Goal: Task Accomplishment & Management: Use online tool/utility

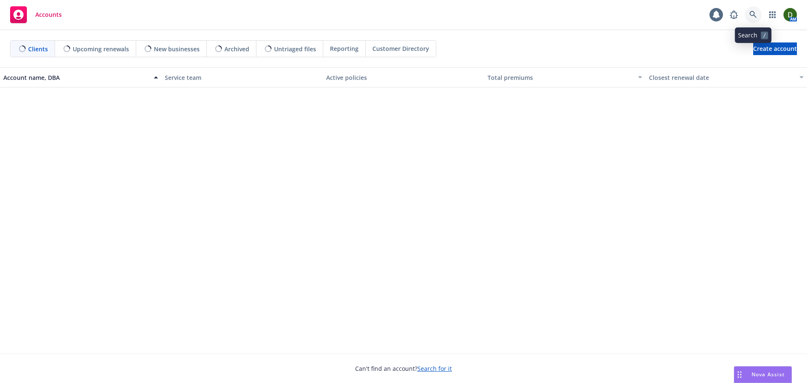
click at [757, 13] on link at bounding box center [752, 14] width 17 height 17
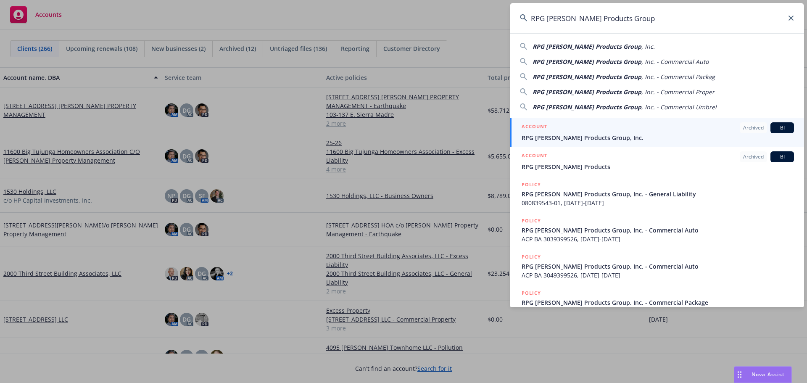
type input "RPG [PERSON_NAME] Products Group"
click at [622, 130] on div "ACCOUNT Archived BI" at bounding box center [657, 127] width 272 height 11
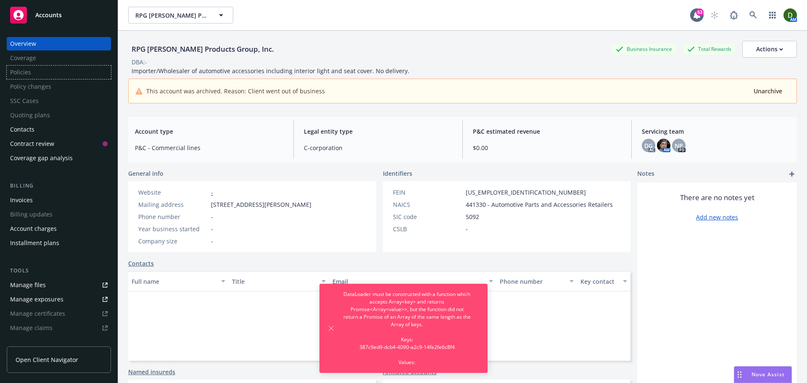
click at [81, 78] on div "Policies" at bounding box center [59, 72] width 104 height 13
click at [744, 20] on link at bounding box center [752, 15] width 17 height 17
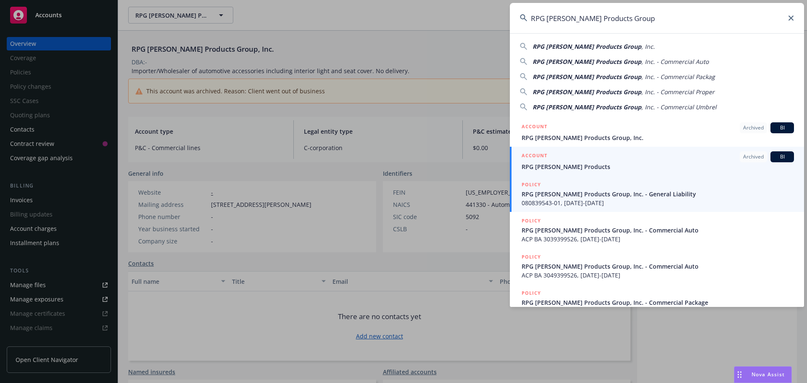
type input "RPG Roane Products Group"
click at [629, 197] on span "RPG Roane Products Group, Inc. - General Liability" at bounding box center [657, 193] width 272 height 9
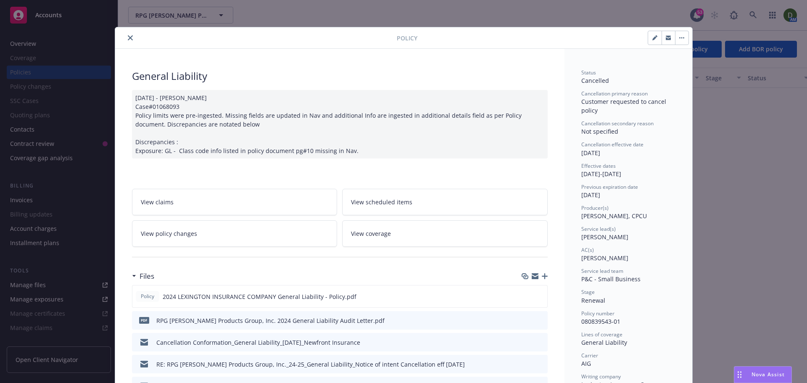
click at [125, 35] on button "close" at bounding box center [130, 38] width 10 height 10
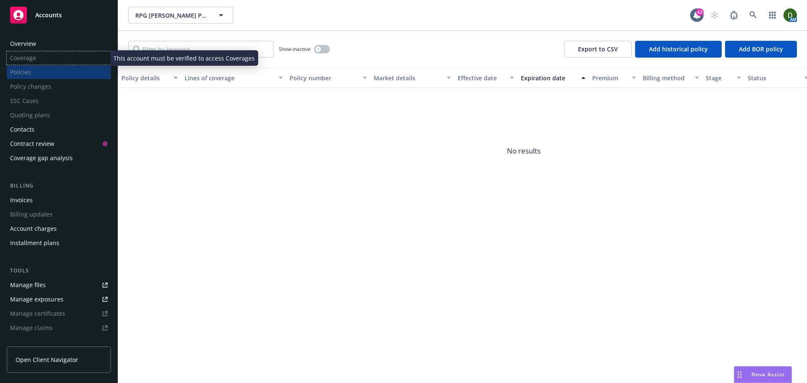
click at [58, 55] on div "Coverage" at bounding box center [59, 57] width 104 height 13
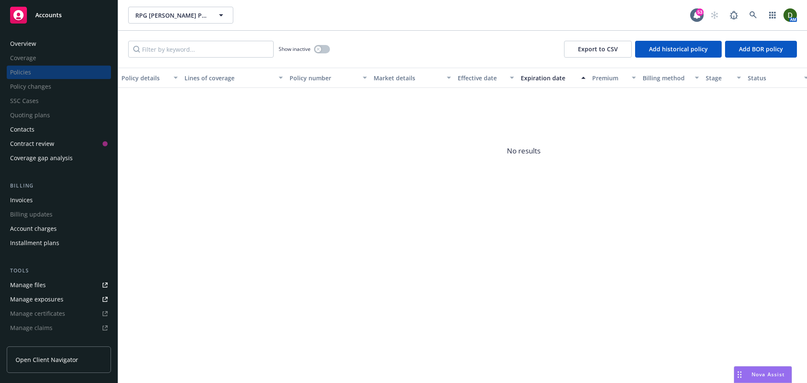
click at [58, 45] on div "Overview" at bounding box center [58, 43] width 97 height 13
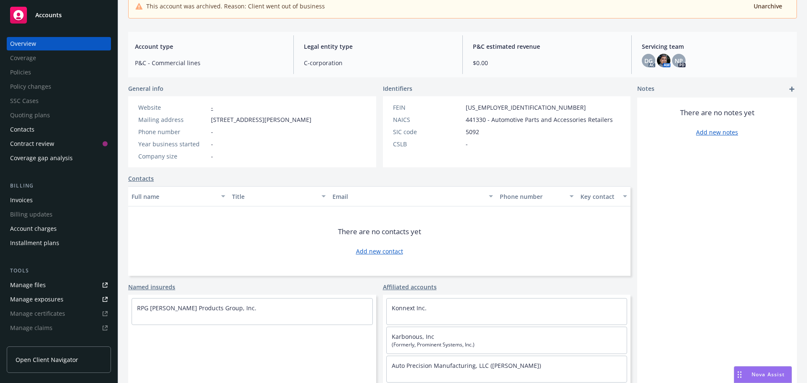
scroll to position [86, 0]
click at [172, 308] on link "RPG Roane Products Group, Inc." at bounding box center [196, 307] width 119 height 8
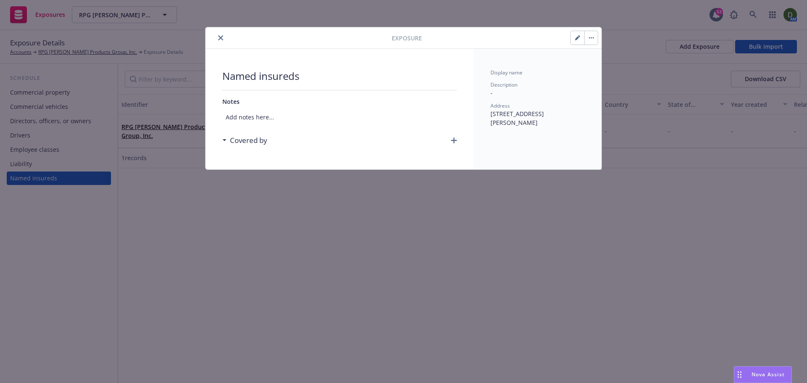
drag, startPoint x: 148, startPoint y: 204, endPoint x: 150, endPoint y: 198, distance: 6.6
click at [218, 39] on icon "close" at bounding box center [220, 37] width 5 height 5
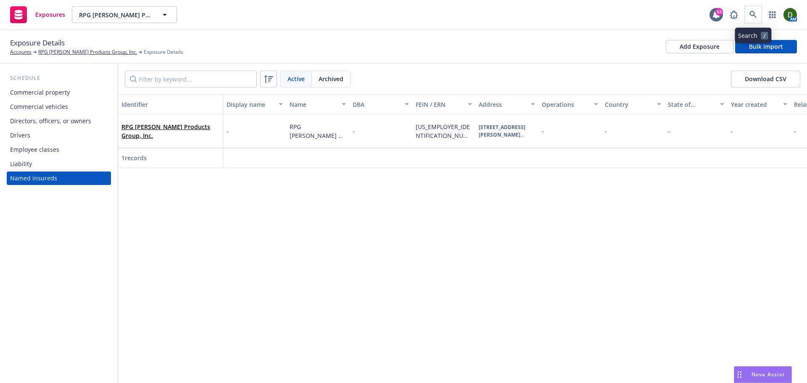
click at [760, 7] on span at bounding box center [752, 14] width 17 height 17
click at [757, 22] on span at bounding box center [752, 14] width 17 height 17
click at [749, 17] on icon at bounding box center [753, 15] width 8 height 8
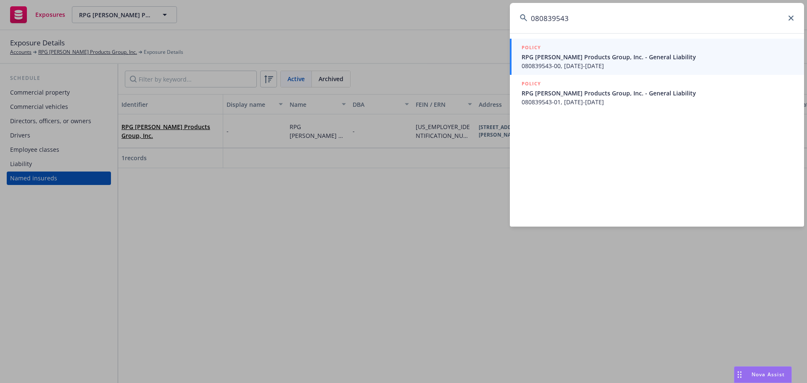
type input "080839543"
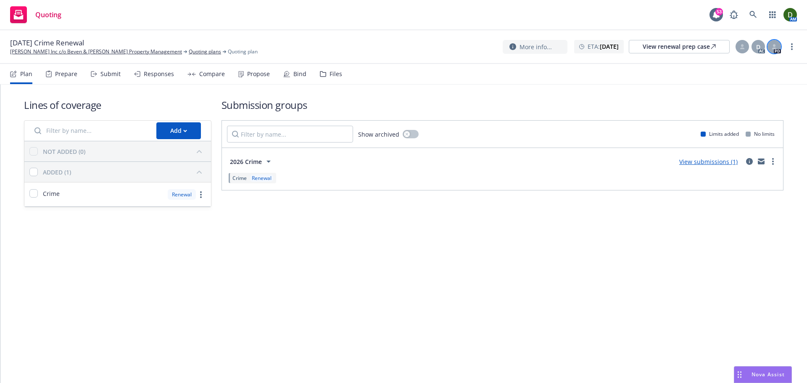
click at [778, 48] on div at bounding box center [773, 46] width 13 height 13
click at [752, 44] on div "D" at bounding box center [757, 46] width 13 height 13
click at [748, 42] on div at bounding box center [741, 46] width 13 height 13
click at [742, 43] on div at bounding box center [741, 46] width 13 height 13
click at [44, 54] on link "Ivy Townes Inc c/o Beven & Brock Property Management" at bounding box center [96, 52] width 172 height 8
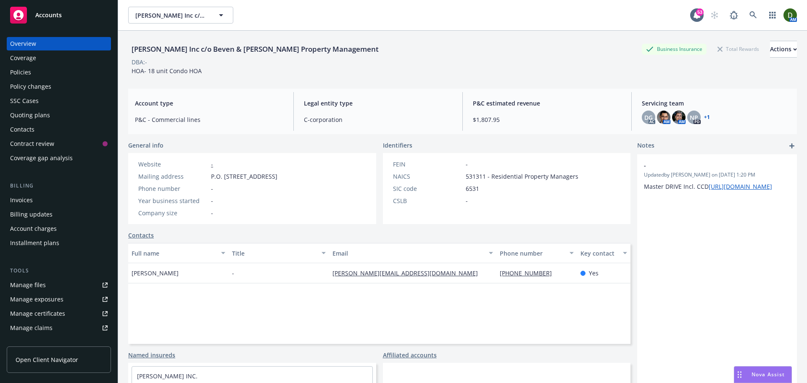
click at [63, 68] on div "Policies" at bounding box center [58, 72] width 97 height 13
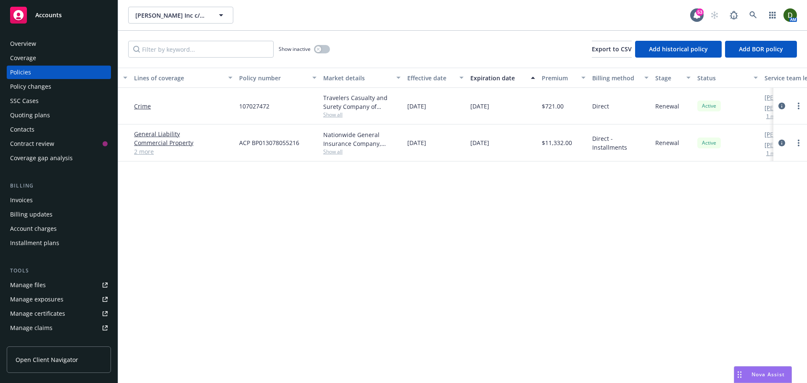
scroll to position [0, 122]
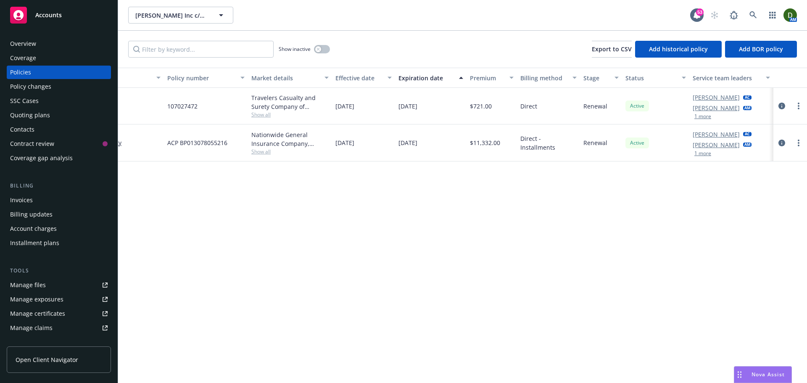
click at [701, 160] on div "Denisse Gonzales AC Marlowe Milo AM 1 more" at bounding box center [731, 142] width 84 height 37
click at [706, 154] on button "1 more" at bounding box center [702, 153] width 17 height 5
click at [780, 106] on icon "circleInformation" at bounding box center [781, 106] width 7 height 7
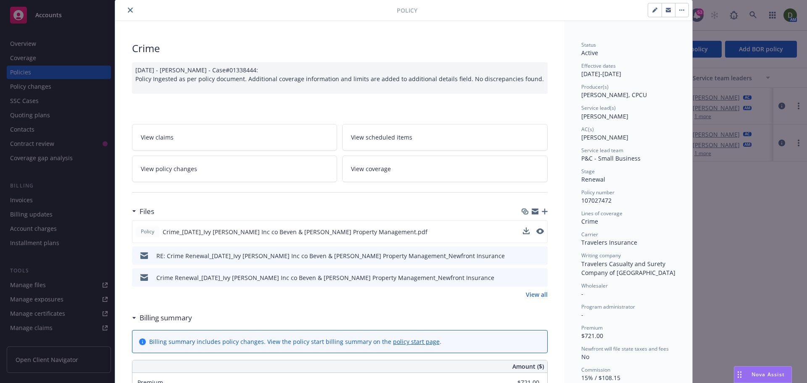
scroll to position [126, 0]
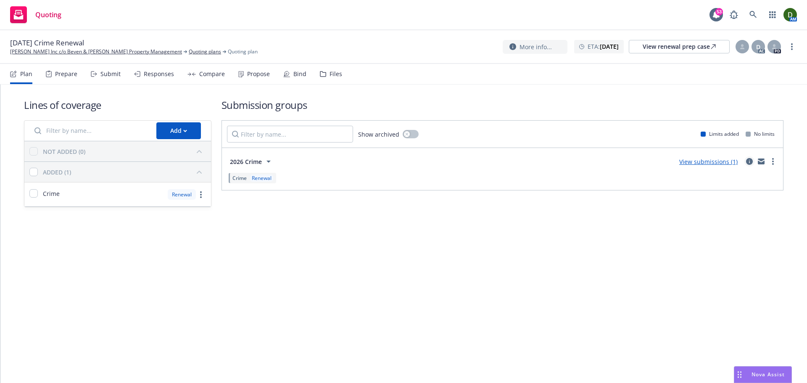
click at [748, 166] on link "circleInformation" at bounding box center [749, 161] width 10 height 10
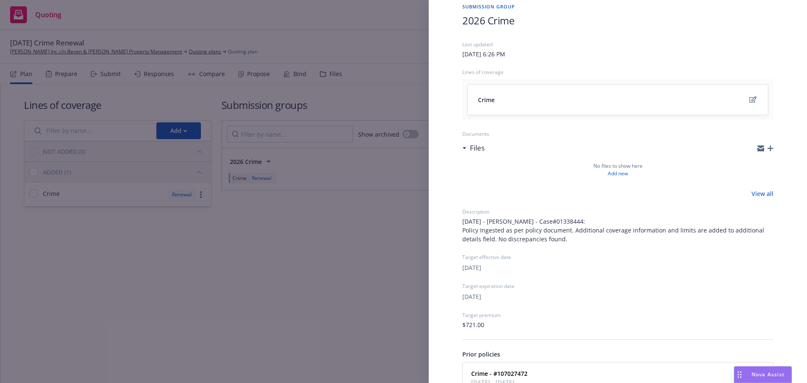
scroll to position [98, 0]
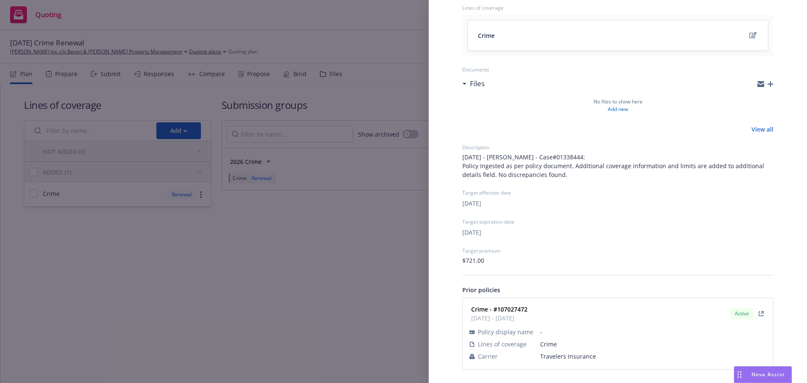
click at [518, 308] on strong "Crime - #107027472" at bounding box center [499, 309] width 56 height 8
click at [520, 308] on strong "Crime - #107027472" at bounding box center [499, 309] width 56 height 8
copy strong "107027472"
drag, startPoint x: 508, startPoint y: 296, endPoint x: 550, endPoint y: 302, distance: 42.1
click at [550, 302] on div "Crime - #107027472 01/01/2025 - 01/01/2026 Active Policy display name - Lines o…" at bounding box center [618, 333] width 310 height 71
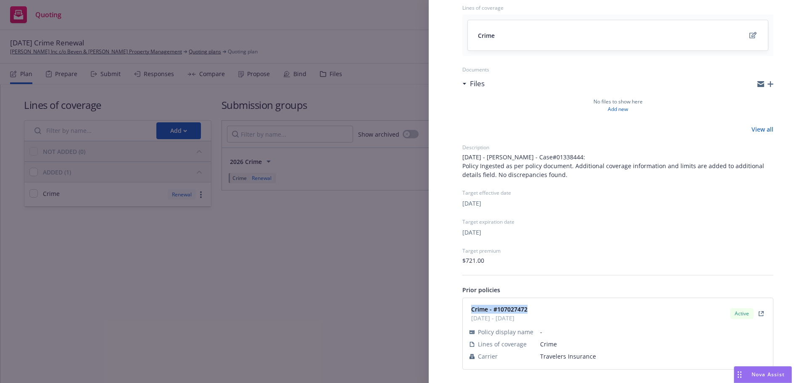
copy strong "Crime - #107027472"
click at [197, 147] on div "Submission group 2026 Crime Last updated Sunday, August 3, 2025 at 6:26 PM Line…" at bounding box center [403, 191] width 807 height 383
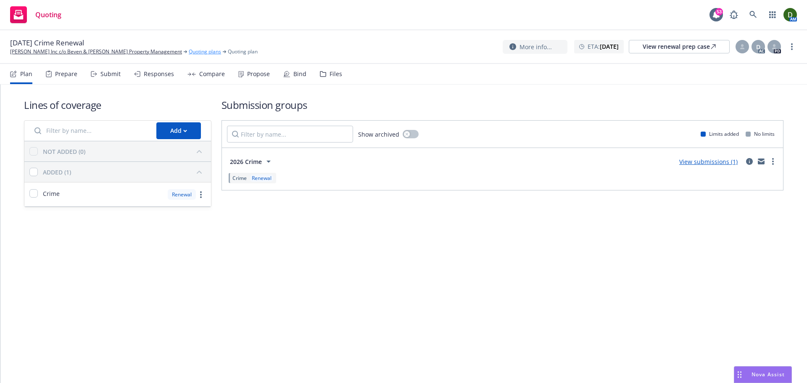
click at [189, 55] on link "Quoting plans" at bounding box center [205, 52] width 32 height 8
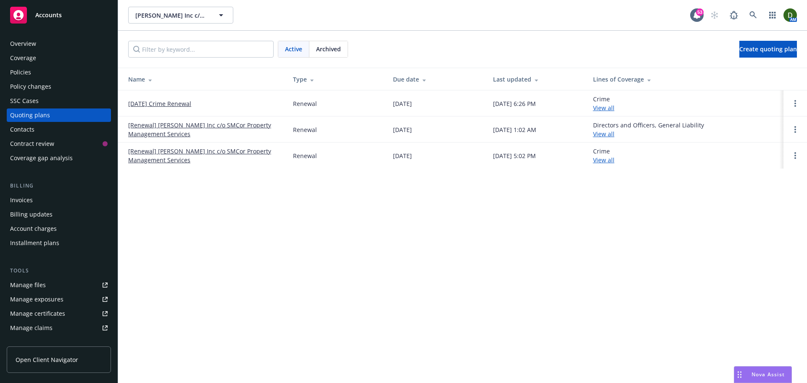
click at [333, 57] on div "Active Archived" at bounding box center [313, 49] width 70 height 17
click at [329, 45] on span "Archived" at bounding box center [328, 49] width 25 height 9
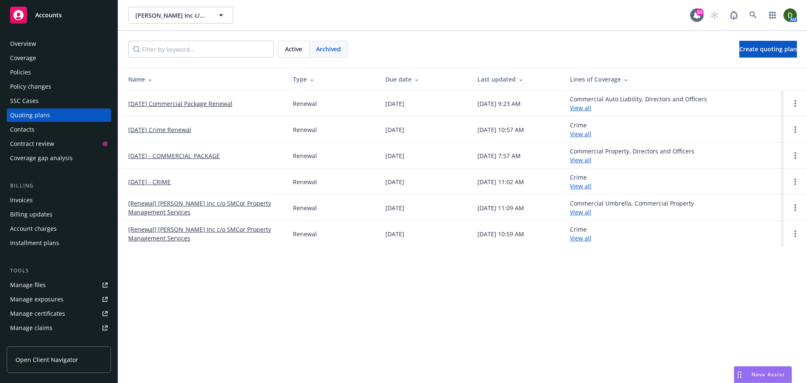
click at [179, 125] on link "[DATE] Crime Renewal" at bounding box center [159, 129] width 63 height 9
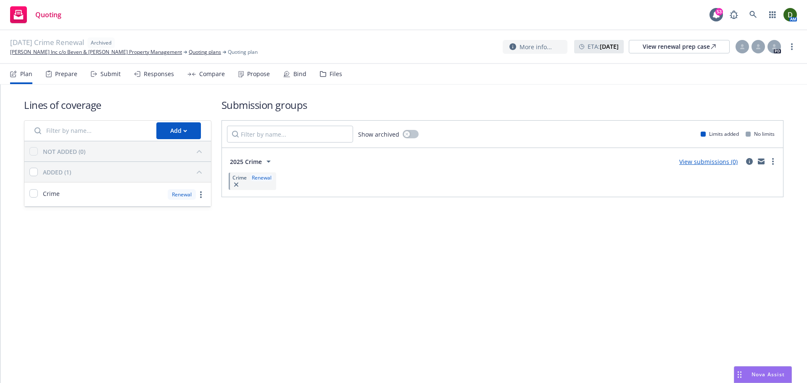
click at [332, 82] on div "Files" at bounding box center [331, 74] width 22 height 20
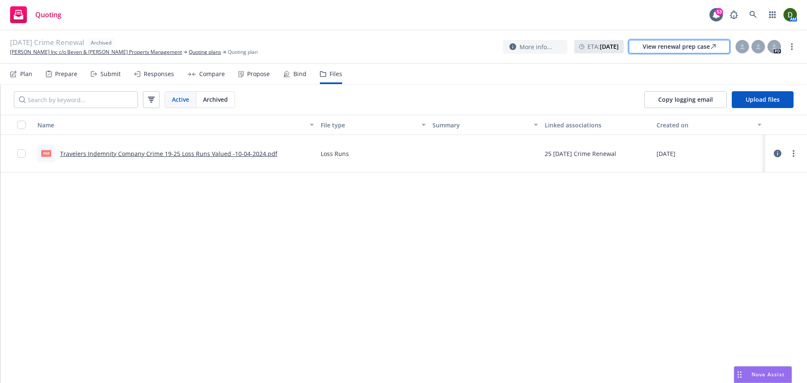
click at [652, 47] on div "View renewal prep case" at bounding box center [678, 46] width 73 height 13
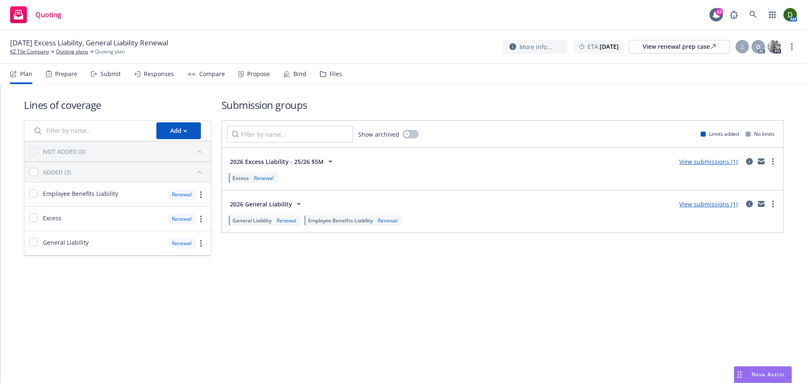
click at [747, 203] on icon "circleInformation" at bounding box center [749, 203] width 7 height 7
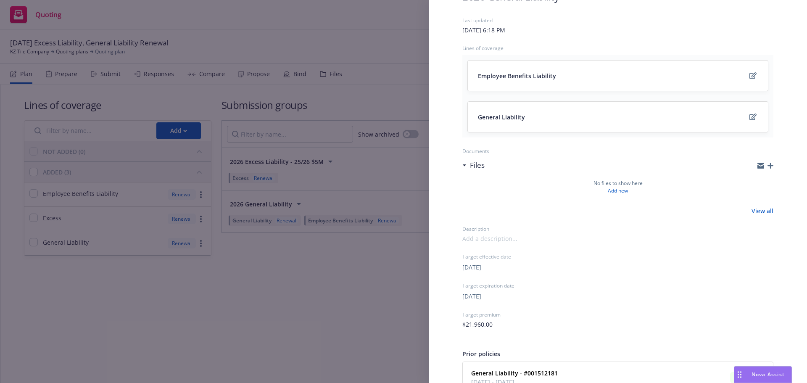
scroll to position [122, 0]
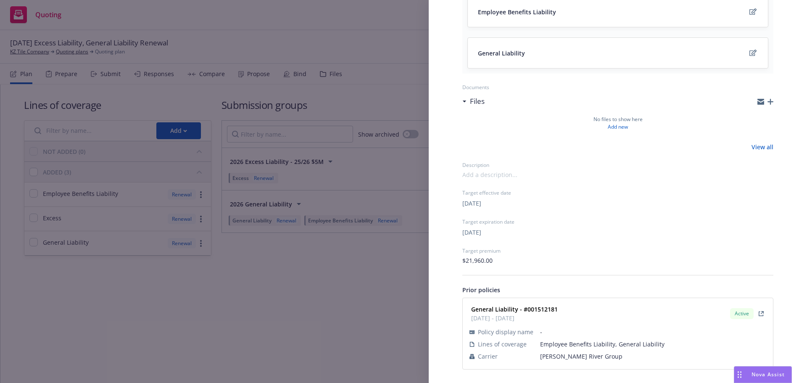
drag, startPoint x: 358, startPoint y: 211, endPoint x: 494, endPoint y: 193, distance: 137.7
click at [355, 211] on div "Submission group 2026 General Liability Last updated Thursday, July 3, 2025 at …" at bounding box center [403, 191] width 807 height 383
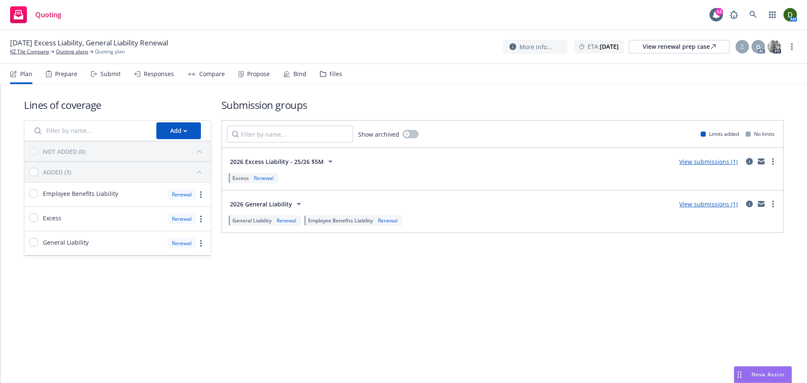
click at [752, 161] on icon "circleInformation" at bounding box center [749, 161] width 7 height 7
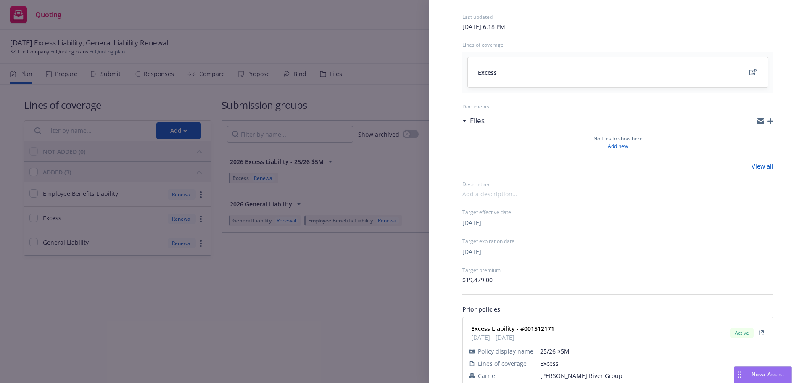
scroll to position [81, 0]
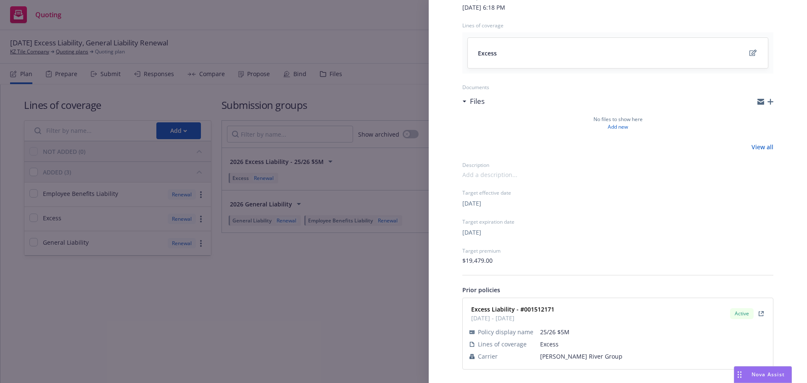
drag, startPoint x: 284, startPoint y: 210, endPoint x: 220, endPoint y: 177, distance: 72.3
click at [284, 208] on div "Submission group 2026 Excess Liability - 25/26 $5M Last updated [DATE] 6:18 PM …" at bounding box center [403, 191] width 807 height 383
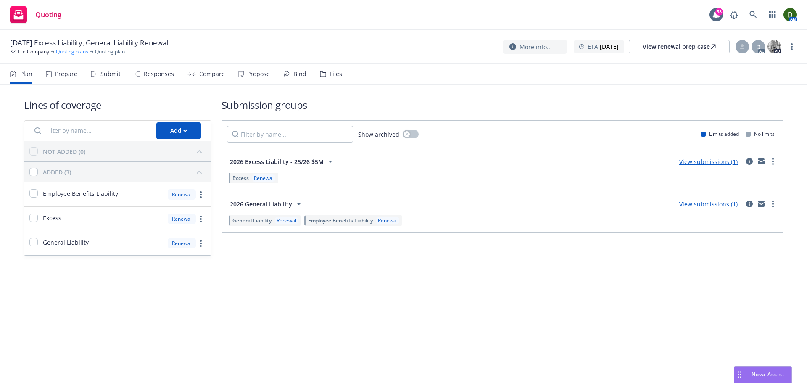
click at [67, 49] on link "Quoting plans" at bounding box center [72, 52] width 32 height 8
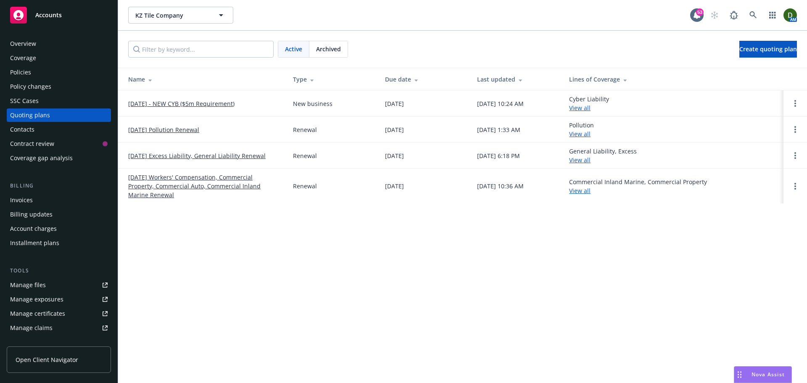
click at [327, 51] on span "Archived" at bounding box center [328, 49] width 25 height 9
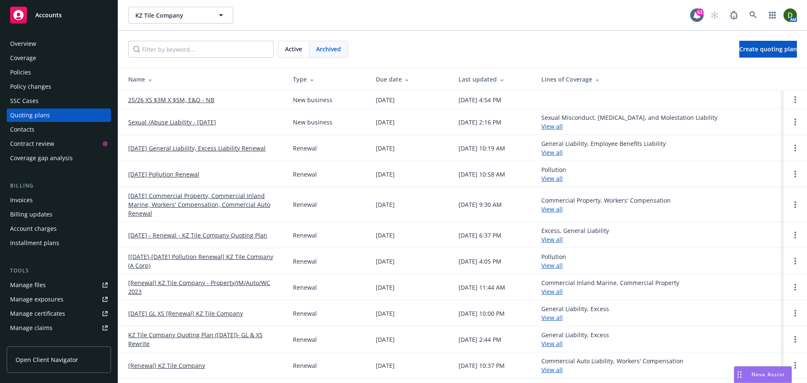
click at [218, 148] on link "01/01/25 General Liability, Excess Liability Renewal" at bounding box center [196, 148] width 137 height 9
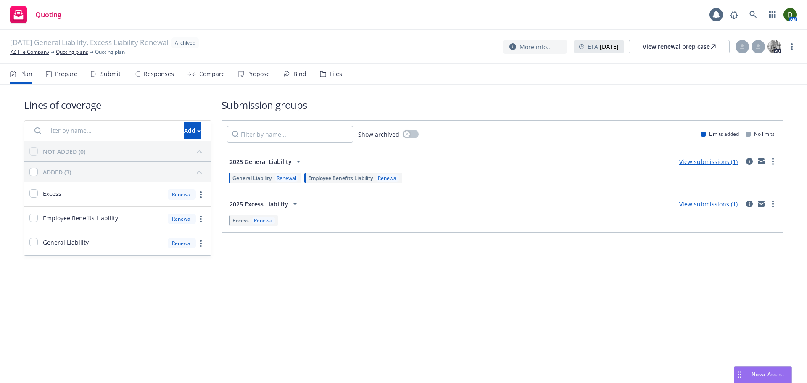
click at [321, 78] on div "Files" at bounding box center [331, 74] width 22 height 20
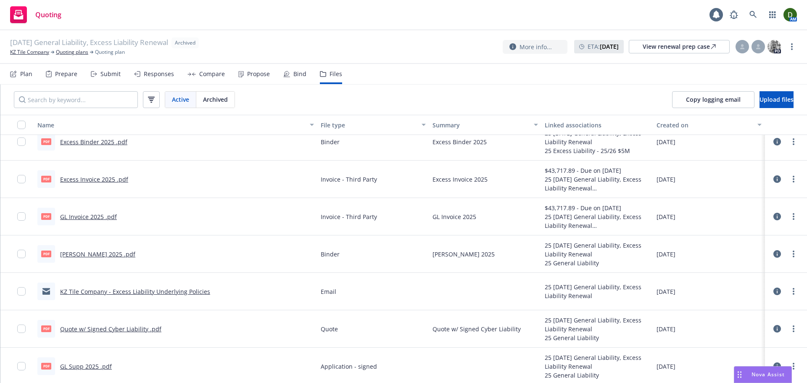
scroll to position [168, 0]
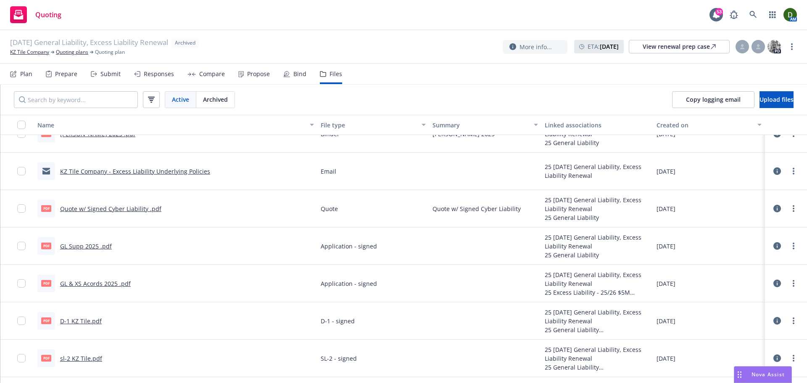
click at [192, 168] on link "KZ Tile Company - Excess Liability Underlying Policies" at bounding box center [135, 171] width 150 height 8
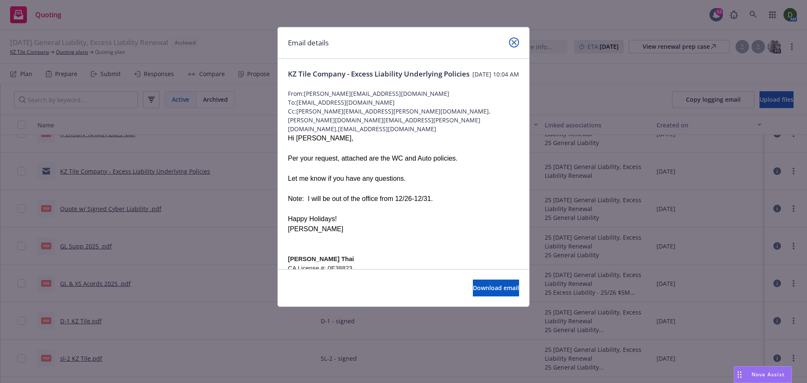
click at [518, 43] on link "close" at bounding box center [514, 42] width 10 height 10
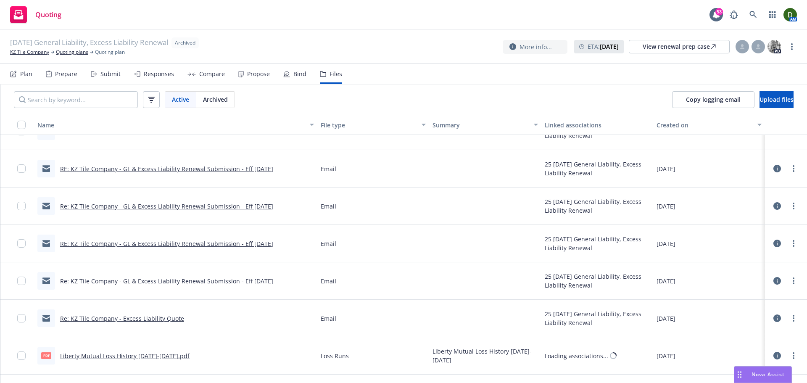
scroll to position [588, 0]
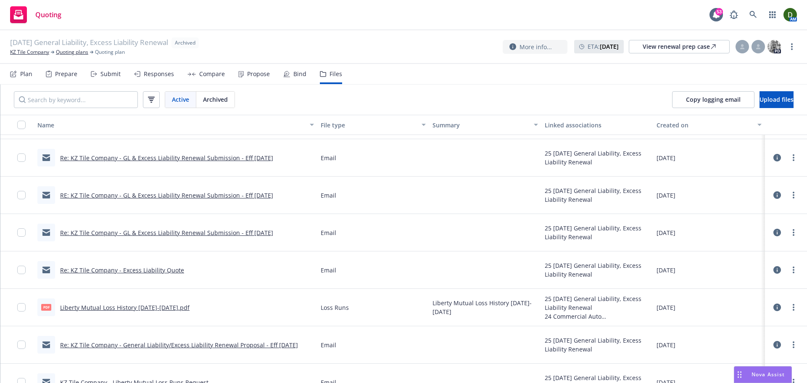
drag, startPoint x: 240, startPoint y: 226, endPoint x: 238, endPoint y: 231, distance: 6.2
click at [240, 229] on div "Re: KZ Tile Company - GL & Excess Liability Renewal Submission - Eff 1/1/2025" at bounding box center [155, 233] width 236 height 18
click at [238, 231] on link "Re: KZ Tile Company - GL & Excess Liability Renewal Submission - Eff 1/1/2025" at bounding box center [166, 233] width 213 height 8
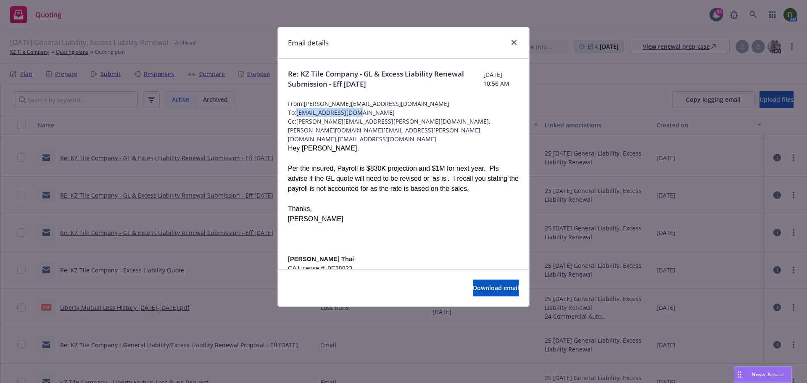
drag, startPoint x: 362, startPoint y: 112, endPoint x: 300, endPoint y: 115, distance: 62.7
click at [300, 115] on span "To: Hparan@crcgroup.com" at bounding box center [403, 112] width 231 height 9
copy span "Hparan@crcgroup.com"
click at [513, 39] on link "close" at bounding box center [514, 42] width 10 height 10
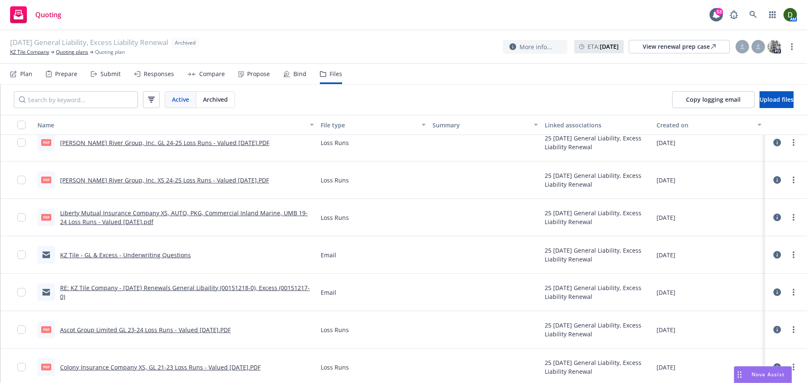
scroll to position [1596, 0]
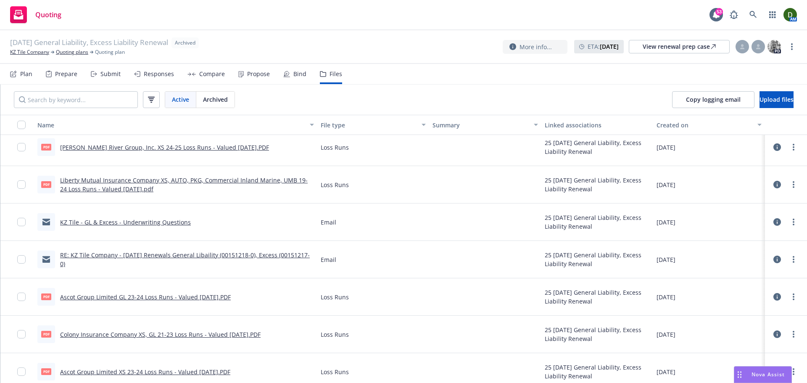
click at [143, 224] on link "KZ Tile - GL & Excess - Underwriting Questions" at bounding box center [125, 222] width 131 height 8
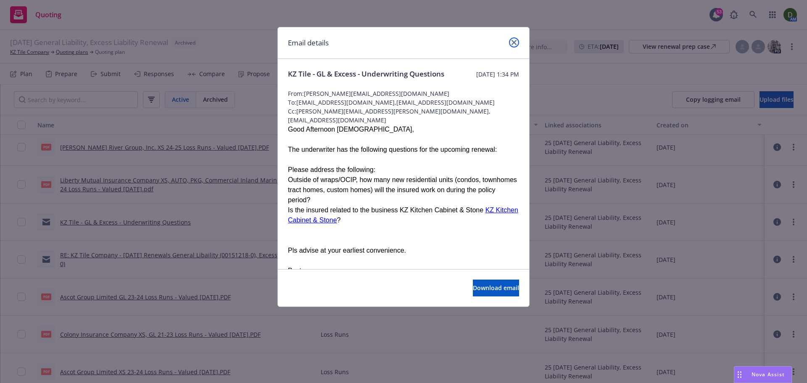
click at [514, 40] on icon "close" at bounding box center [513, 42] width 5 height 5
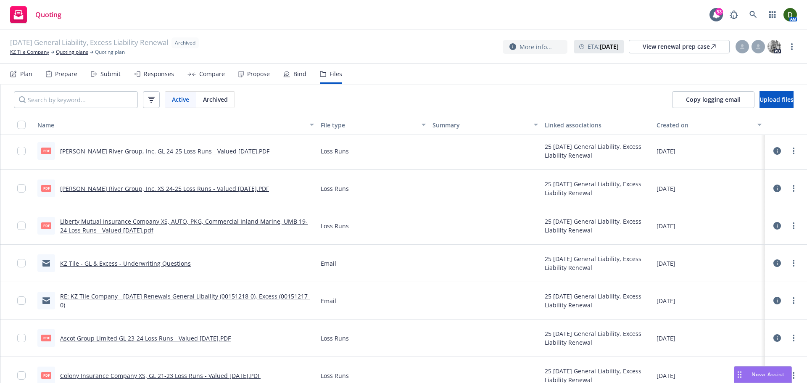
scroll to position [1547, 0]
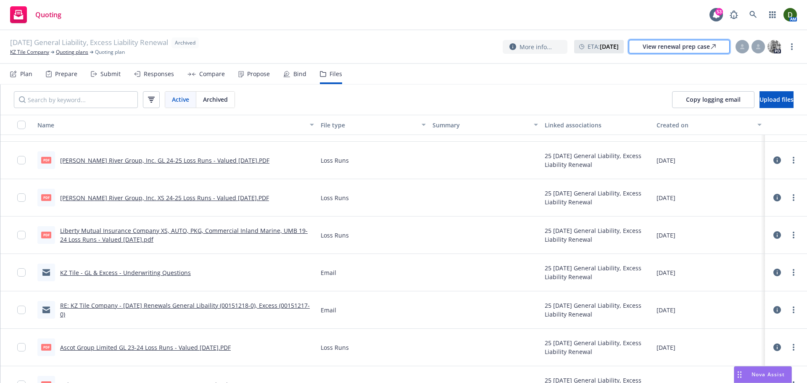
click at [650, 53] on div "View renewal prep case" at bounding box center [678, 46] width 73 height 13
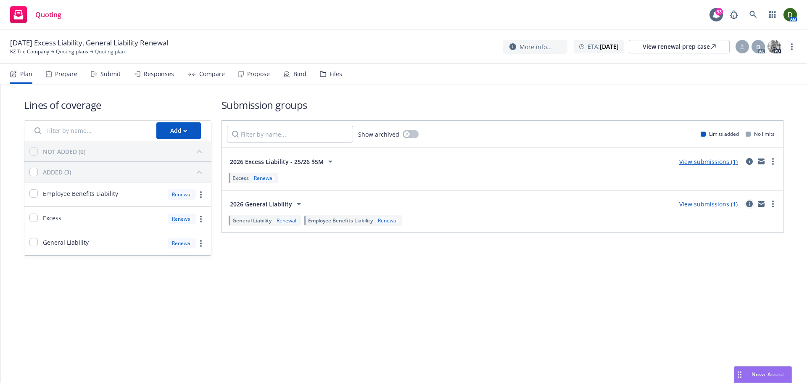
click at [745, 202] on link "circleInformation" at bounding box center [749, 204] width 10 height 10
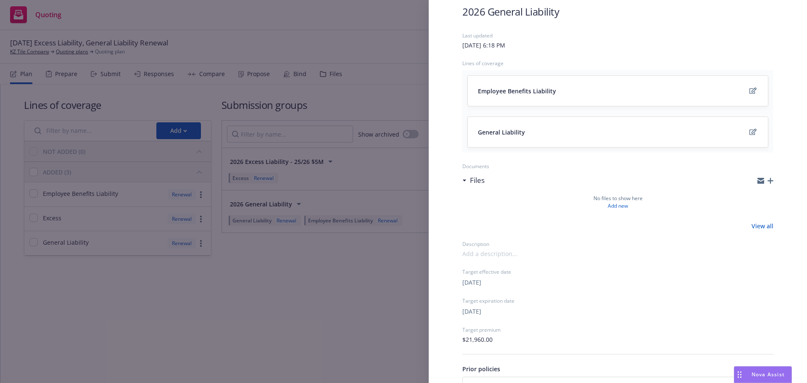
scroll to position [76, 0]
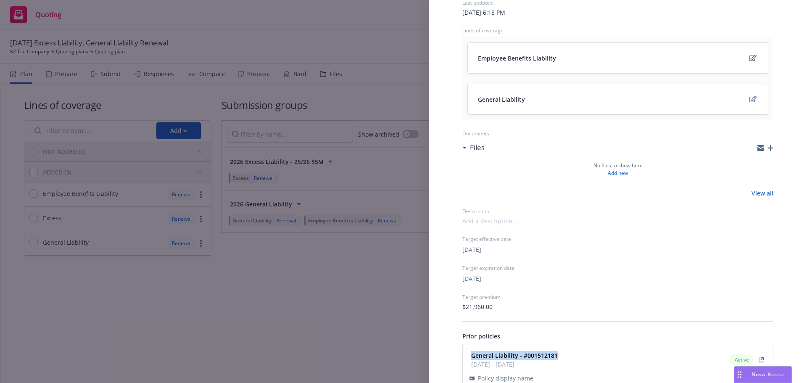
drag, startPoint x: 544, startPoint y: 348, endPoint x: 460, endPoint y: 349, distance: 84.0
click at [460, 350] on div "Submission group 2026 General Liability Last updated Thursday, July 3, 2025 at …" at bounding box center [618, 188] width 338 height 481
click at [347, 209] on div "Submission group 2026 General Liability Last updated Thursday, July 3, 2025 at …" at bounding box center [403, 191] width 807 height 383
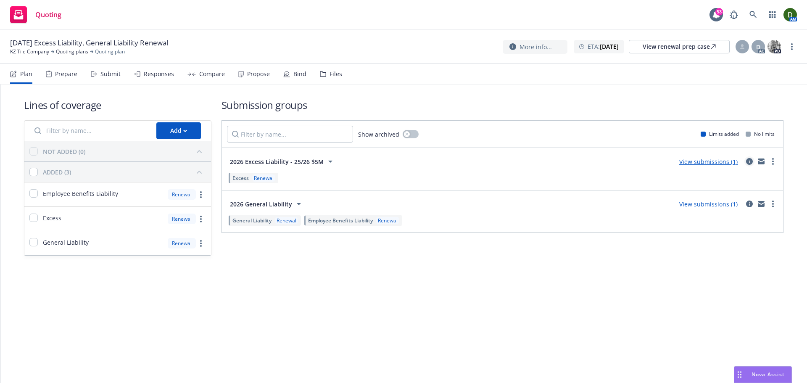
click at [752, 164] on link "circleInformation" at bounding box center [749, 161] width 10 height 10
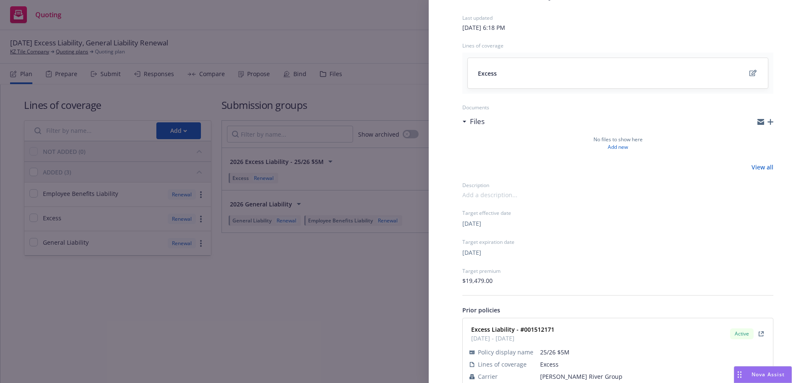
scroll to position [81, 0]
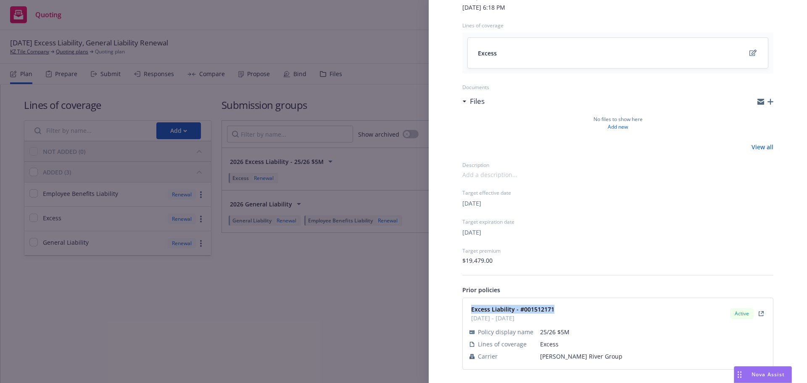
drag, startPoint x: 566, startPoint y: 307, endPoint x: 439, endPoint y: 305, distance: 126.9
click at [441, 305] on div "Submission group 2026 Excess Liability - 25/26 $5M Last updated Thursday, July …" at bounding box center [618, 163] width 378 height 440
copy strong "Excess Liability - #001512171"
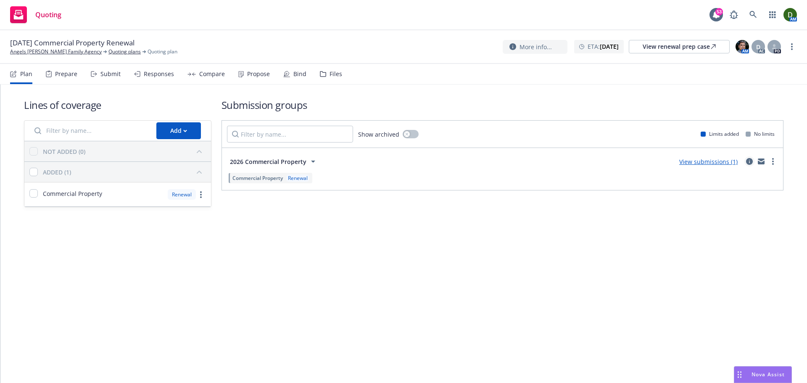
click at [752, 161] on link "circleInformation" at bounding box center [749, 161] width 10 height 10
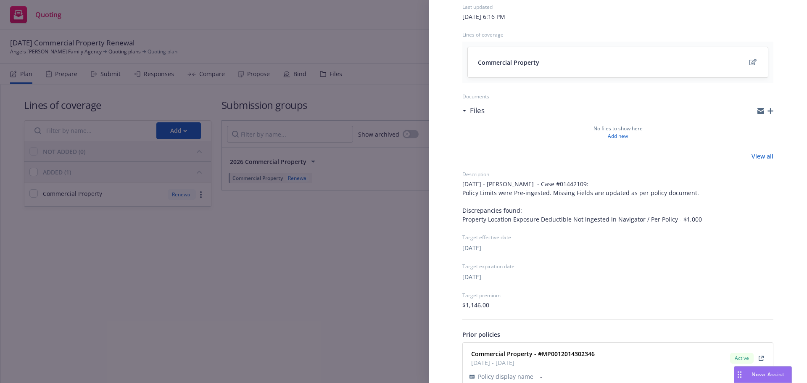
scroll to position [116, 0]
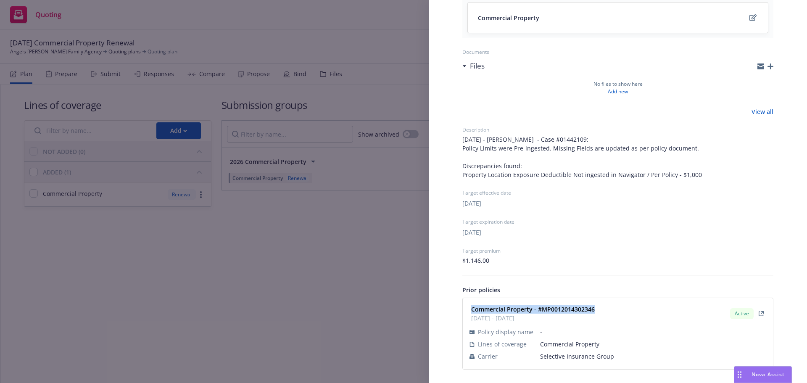
drag, startPoint x: 634, startPoint y: 309, endPoint x: 471, endPoint y: 309, distance: 163.8
click at [471, 309] on div "Commercial Property - #MP0012014302346 [DATE] - [DATE] Active" at bounding box center [618, 313] width 300 height 21
copy strong "Commercial Property - #MP0012014302346"
drag, startPoint x: 317, startPoint y: 168, endPoint x: 302, endPoint y: 149, distance: 24.2
click at [313, 159] on div "Submission group 2026 Commercial Property Last updated Tuesday, August 26, 2025…" at bounding box center [403, 191] width 807 height 383
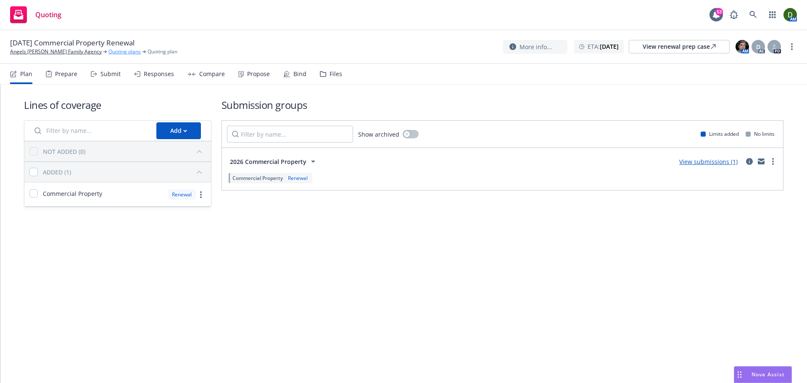
click at [108, 50] on link "Quoting plans" at bounding box center [124, 52] width 32 height 8
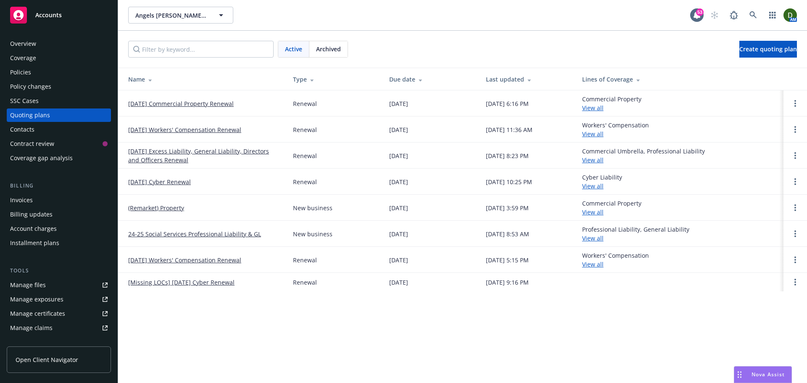
click at [338, 54] on div "Archived" at bounding box center [328, 49] width 38 height 16
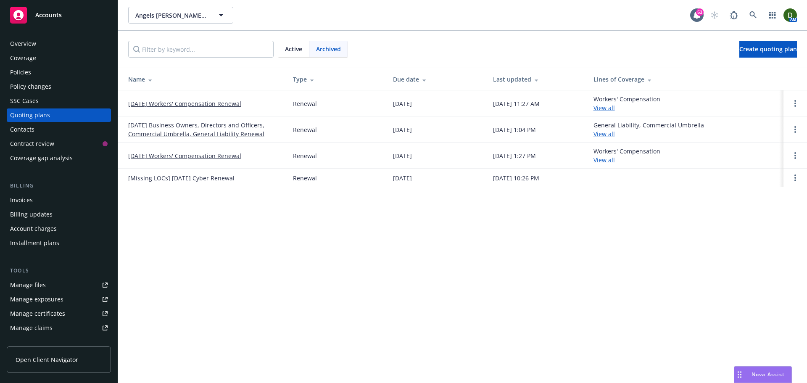
click at [292, 47] on span "Active" at bounding box center [293, 49] width 17 height 9
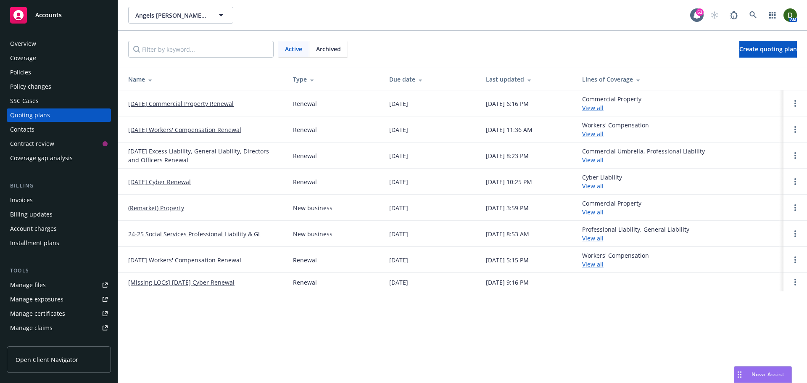
click at [64, 71] on div "Policies" at bounding box center [58, 72] width 97 height 13
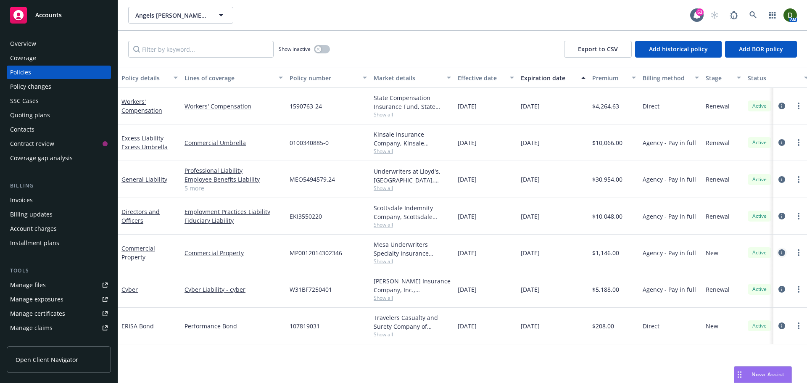
click at [781, 250] on icon "circleInformation" at bounding box center [781, 252] width 7 height 7
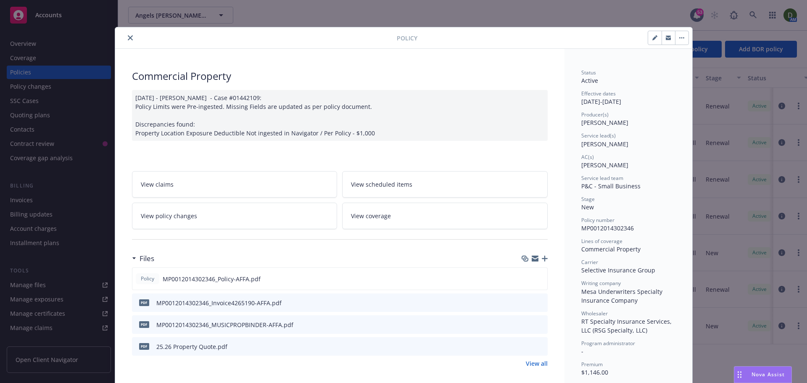
click at [536, 362] on link "View all" at bounding box center [537, 363] width 22 height 9
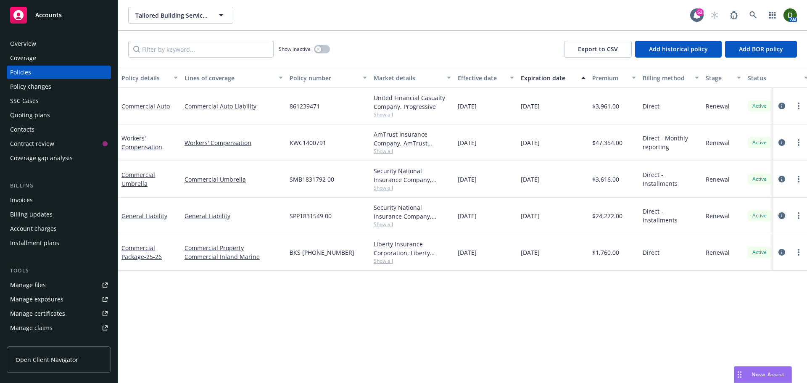
click at [779, 216] on icon "circleInformation" at bounding box center [781, 215] width 7 height 7
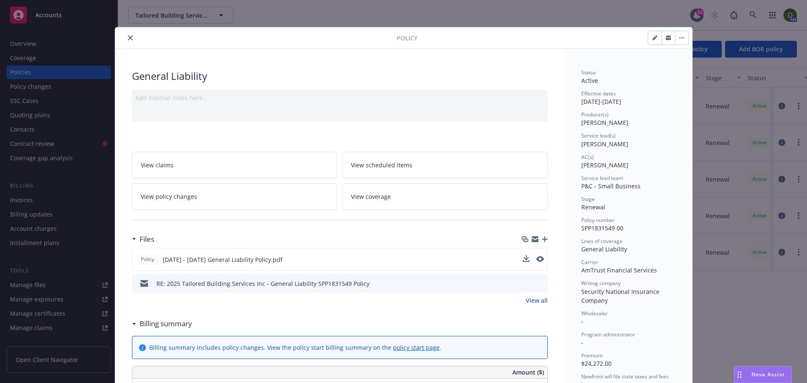
click at [523, 262] on button at bounding box center [526, 259] width 7 height 9
click at [522, 258] on icon "download file" at bounding box center [524, 257] width 5 height 5
click at [539, 283] on icon "preview file" at bounding box center [540, 283] width 8 height 6
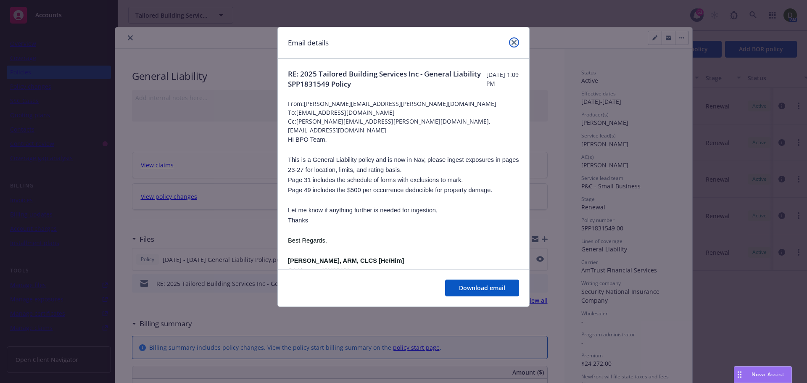
click at [515, 46] on link "close" at bounding box center [514, 42] width 10 height 10
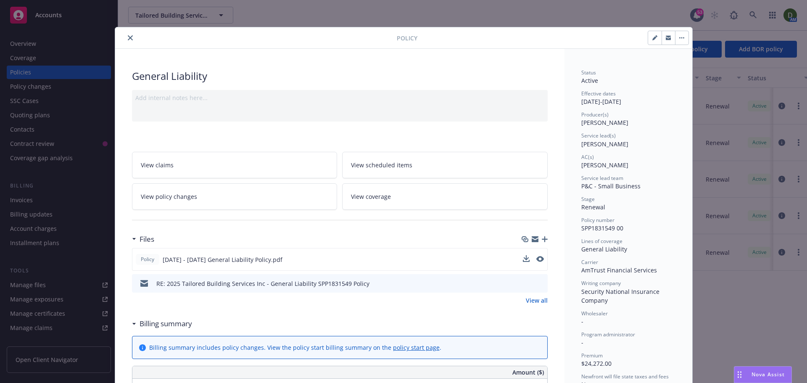
click at [128, 35] on icon "close" at bounding box center [130, 37] width 5 height 5
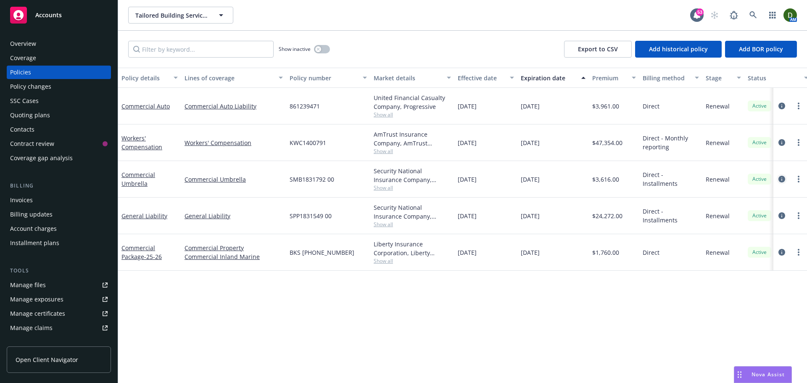
click at [784, 177] on link "circleInformation" at bounding box center [781, 179] width 10 height 10
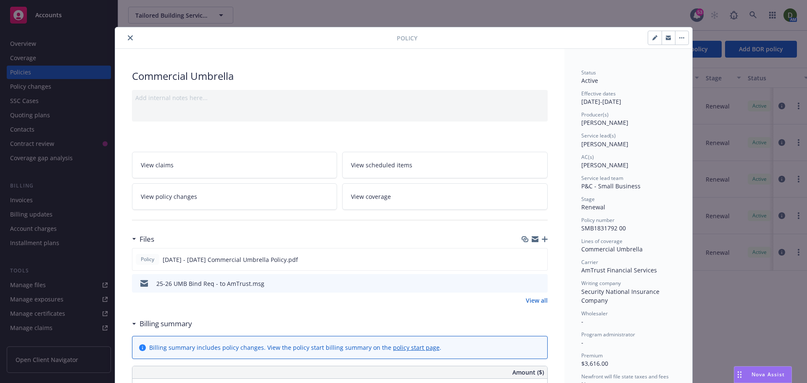
click at [131, 37] on button "close" at bounding box center [130, 38] width 10 height 10
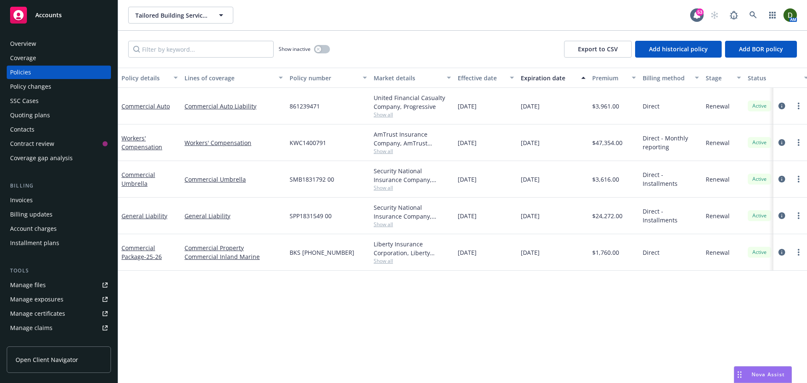
click at [63, 51] on div "Overview Coverage Policies Policy changes SSC Cases Quoting plans Contacts Cont…" at bounding box center [59, 101] width 104 height 128
click at [63, 46] on div "Overview" at bounding box center [58, 43] width 97 height 13
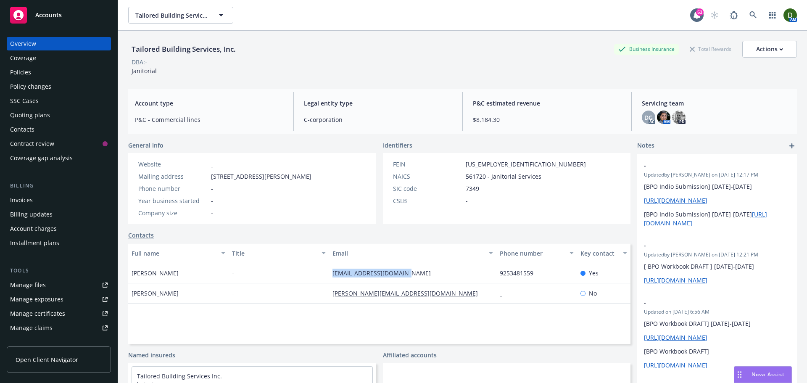
drag, startPoint x: 421, startPoint y: 276, endPoint x: 320, endPoint y: 272, distance: 100.9
click at [321, 271] on div "Wendy O'Doherty - wendycyeomans@gmail.com 9253481559 Yes" at bounding box center [379, 273] width 502 height 20
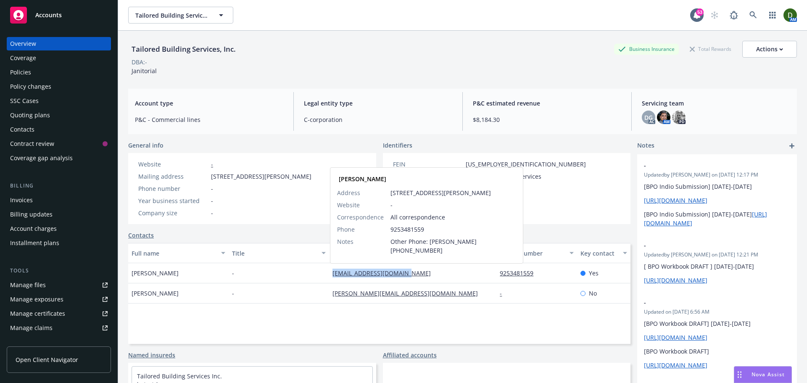
copy div "wendycyeomans@gmail.com"
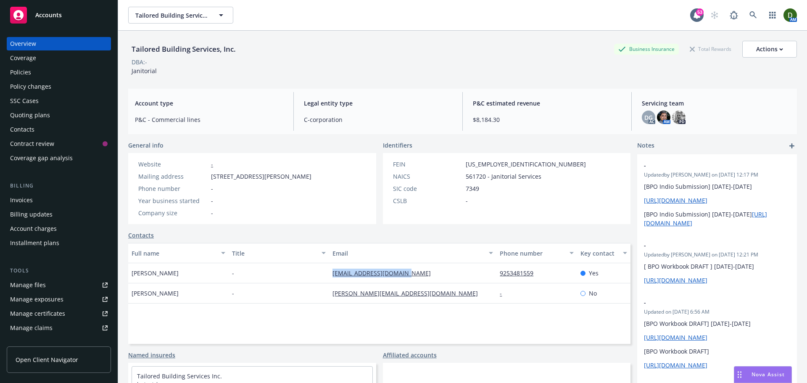
click at [42, 73] on div "Policies" at bounding box center [58, 72] width 97 height 13
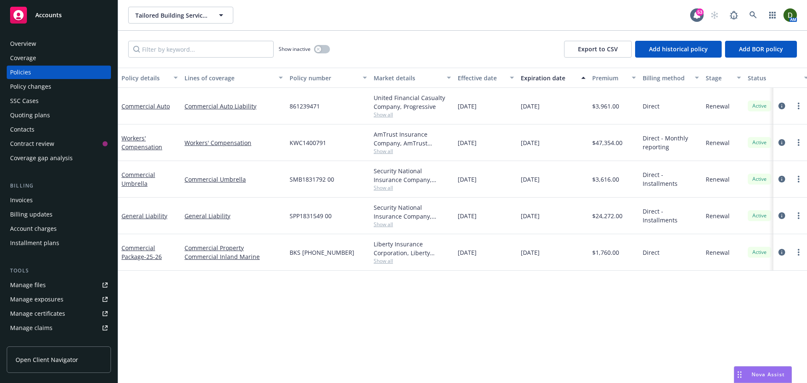
click at [390, 189] on span "Show all" at bounding box center [411, 187] width 77 height 7
click at [356, 235] on span "AmTrust Financial Services" at bounding box center [366, 236] width 155 height 9
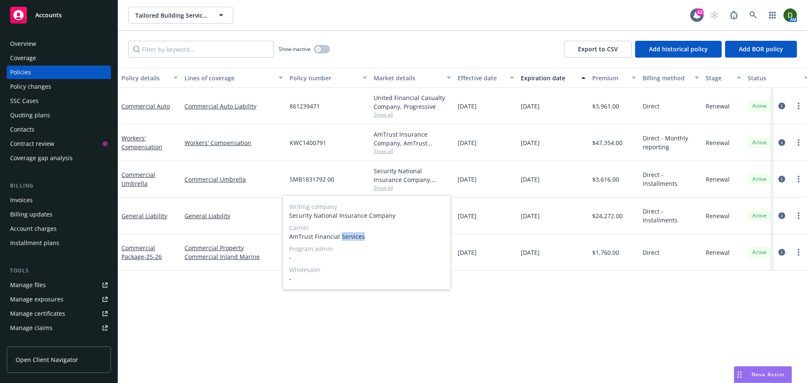
click at [356, 235] on span "AmTrust Financial Services" at bounding box center [366, 236] width 155 height 9
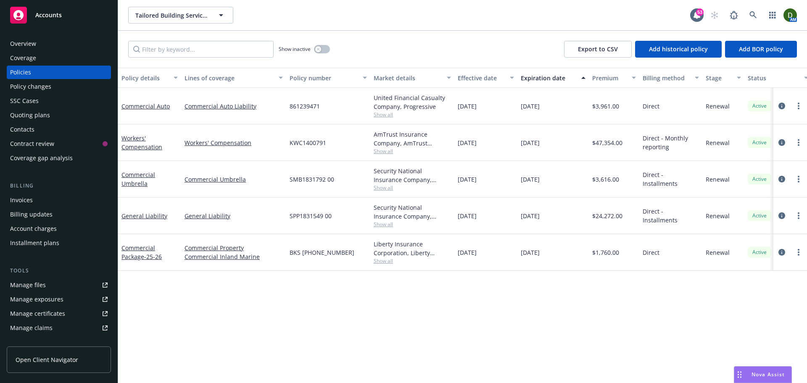
click at [45, 280] on link "Manage files" at bounding box center [59, 284] width 104 height 13
click at [782, 108] on icon "circleInformation" at bounding box center [781, 106] width 7 height 7
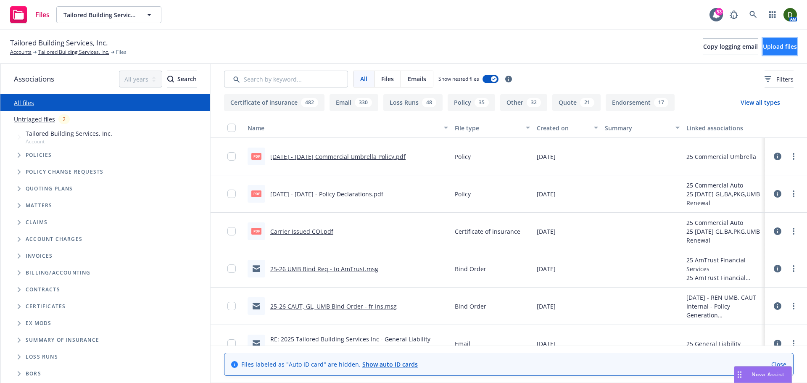
click at [763, 52] on button "Upload files" at bounding box center [780, 46] width 34 height 17
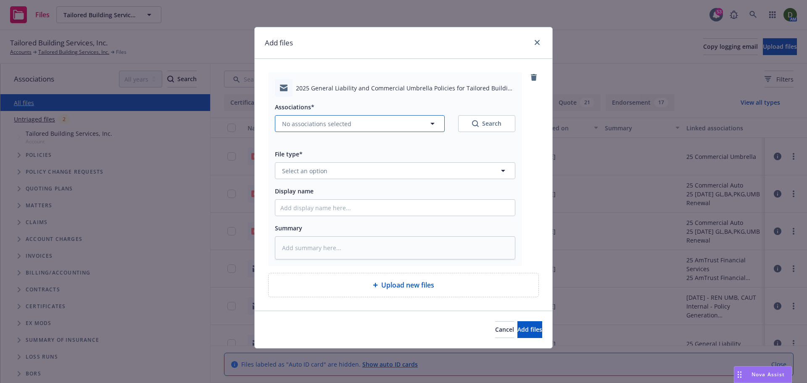
click at [329, 128] on span "No associations selected" at bounding box center [316, 123] width 69 height 9
type textarea "x"
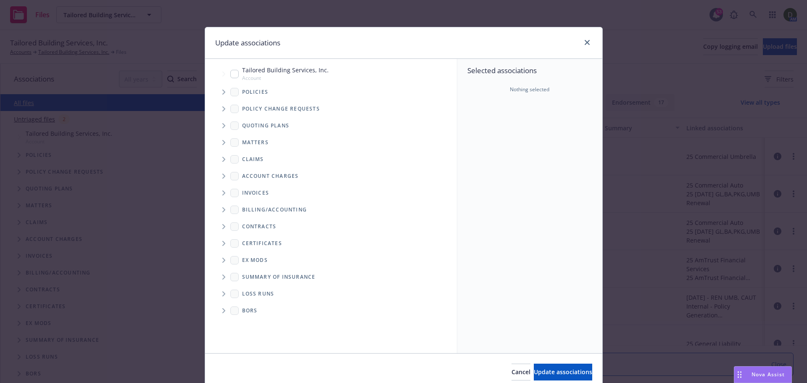
click at [224, 97] on span "Tree Example" at bounding box center [223, 91] width 13 height 13
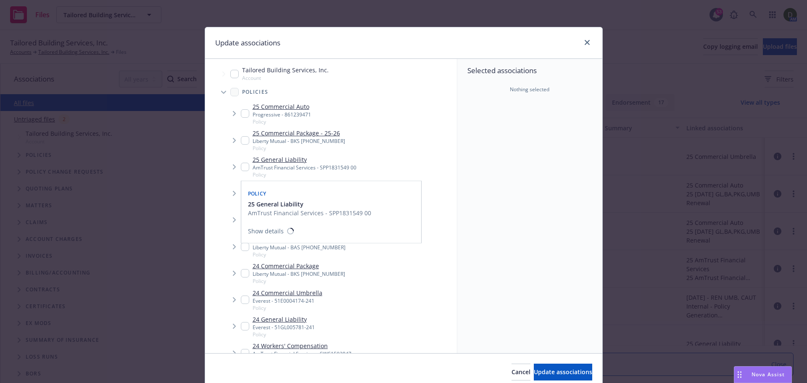
click at [243, 163] on input "Tree Example" at bounding box center [245, 167] width 8 height 8
checkbox input "true"
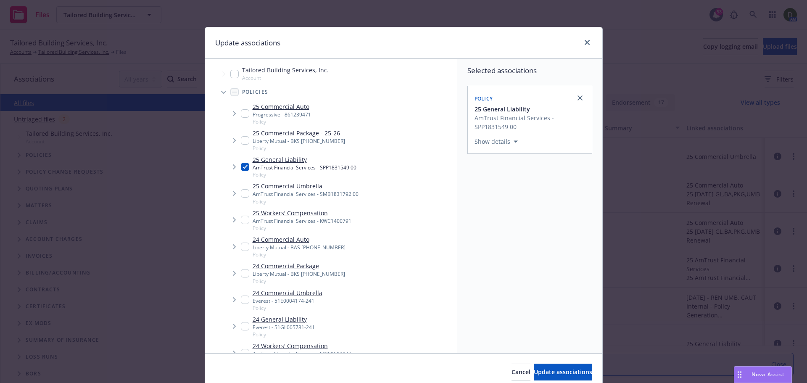
click at [241, 195] on input "Tree Example" at bounding box center [245, 193] width 8 height 8
checkbox input "true"
click at [539, 371] on span "Update associations" at bounding box center [563, 372] width 58 height 8
type textarea "x"
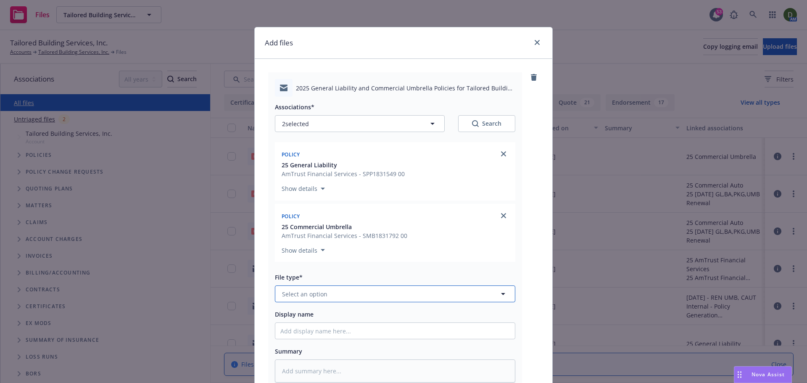
click at [294, 292] on span "Select an option" at bounding box center [304, 293] width 45 height 9
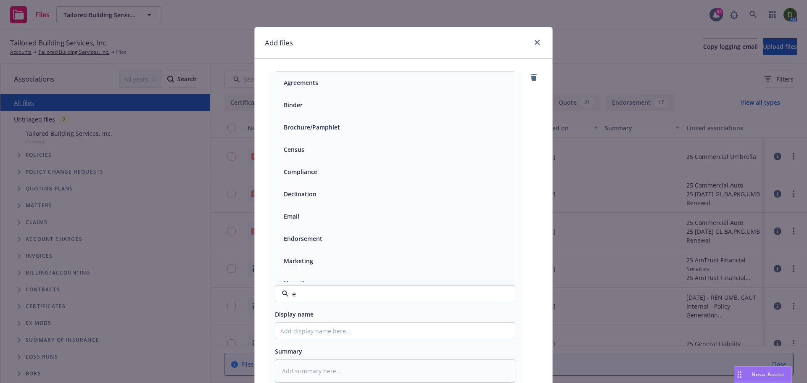
type input "e,"
type textarea "x"
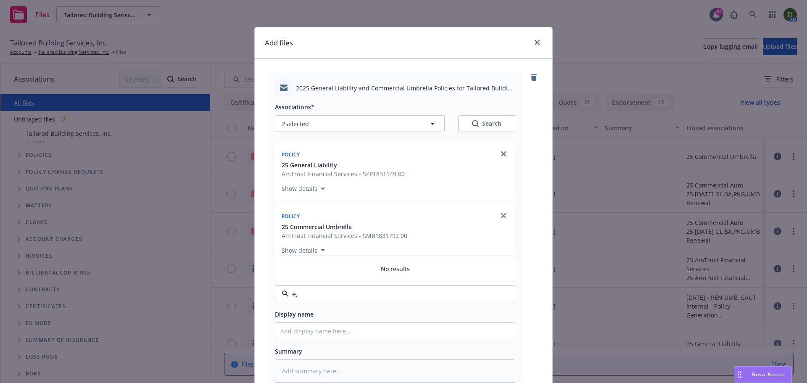
type input "e"
drag, startPoint x: 323, startPoint y: 289, endPoint x: 254, endPoint y: 290, distance: 68.9
click at [255, 290] on div "2025 General Liability and Commercial Umbrella Policies for Tailored Building S…" at bounding box center [403, 246] width 297 height 375
type input "policy deliver"
click at [350, 268] on div "Policy delivery" at bounding box center [394, 270] width 229 height 12
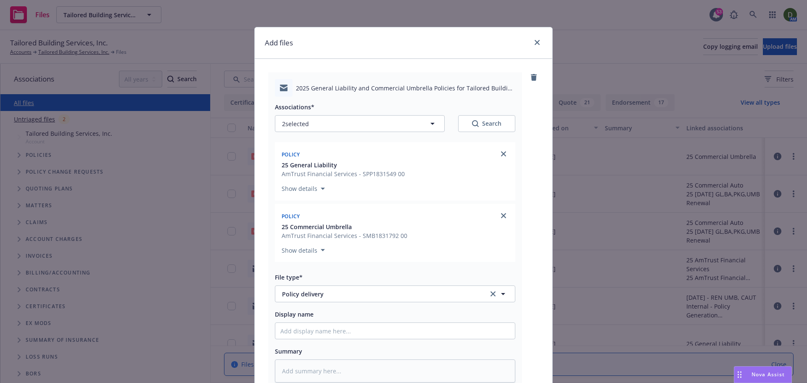
click at [315, 321] on div "Display name" at bounding box center [395, 324] width 240 height 30
click at [313, 327] on input "Display name" at bounding box center [394, 331] width 239 height 16
type textarea "x"
type input "2"
type textarea "x"
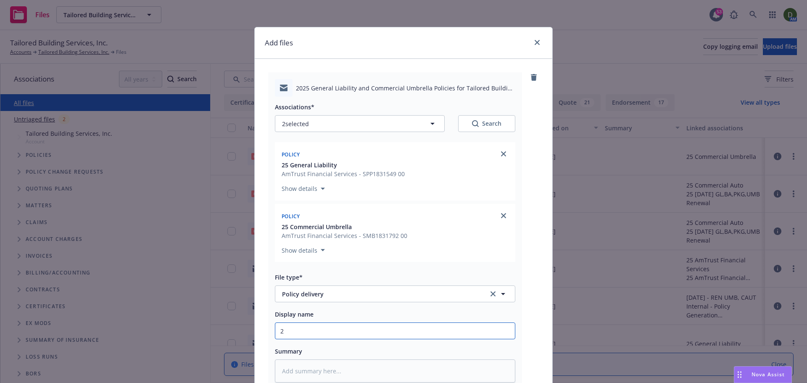
type input "25"
type textarea "x"
type input "25-"
type textarea "x"
type input "25-2"
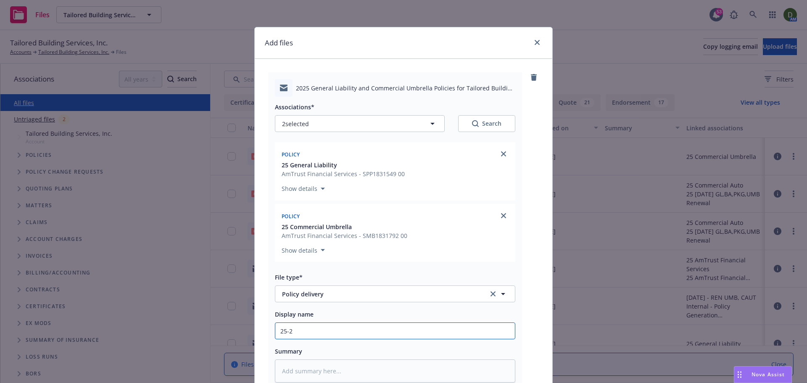
type textarea "x"
type input "25-26"
type textarea "x"
type input "25-26"
type textarea "x"
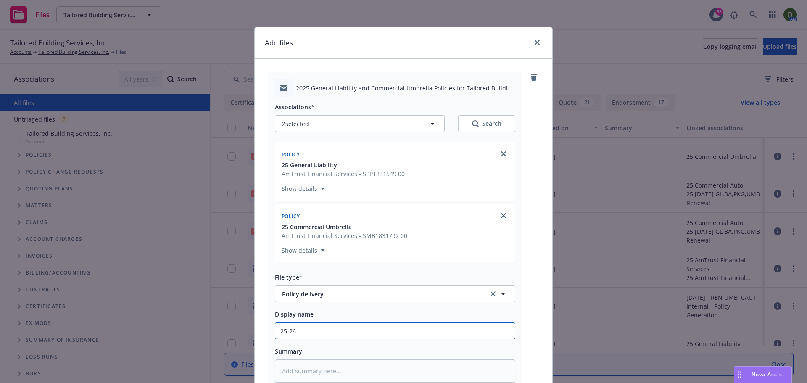
type input "25-26 G"
type textarea "x"
type input "25-26 GL"
type textarea "x"
type input "25-26 GL,"
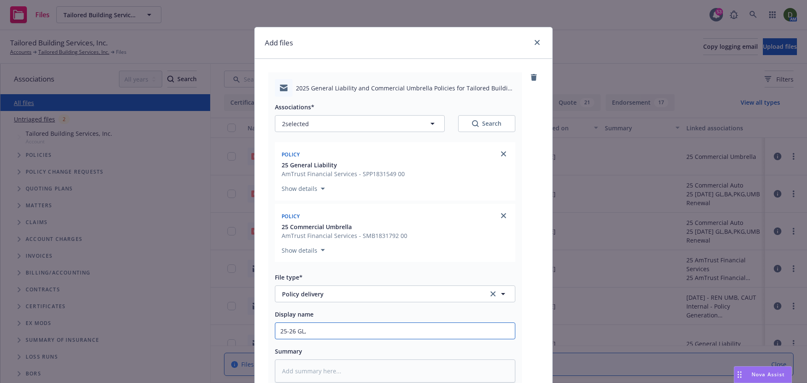
type textarea "x"
type input "25-26 GL,"
type textarea "x"
type input "25-26 GL, U"
type textarea "x"
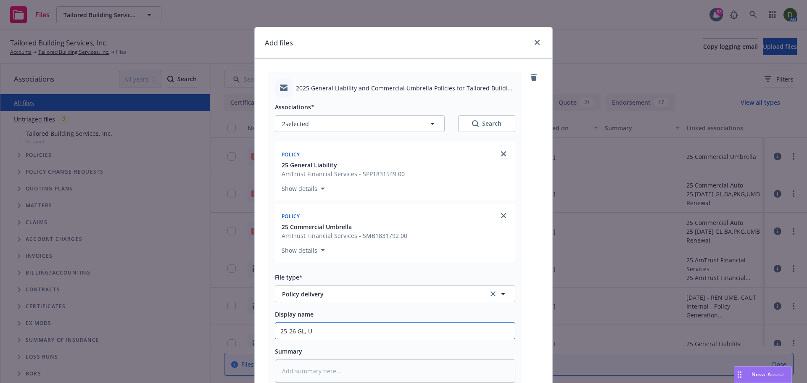
type input "25-26 GL, UM"
type textarea "x"
type input "25-26 GL, UMB"
type textarea "x"
type input "25-26 GL, UMB"
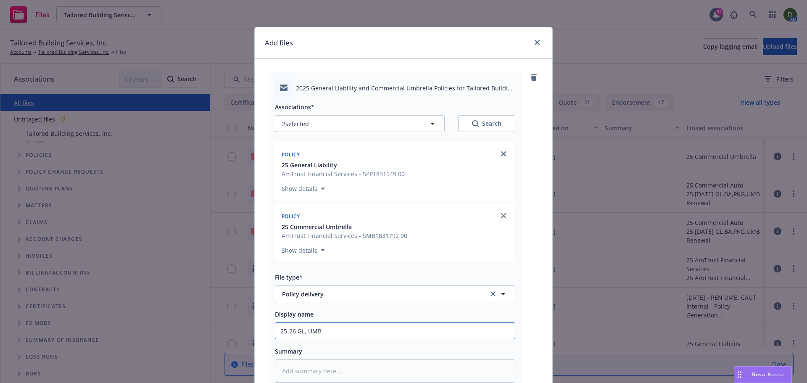
type textarea "x"
type input "25-26 GL, UMB -"
type textarea "x"
type input "25-26 GL, UMB -"
type textarea "x"
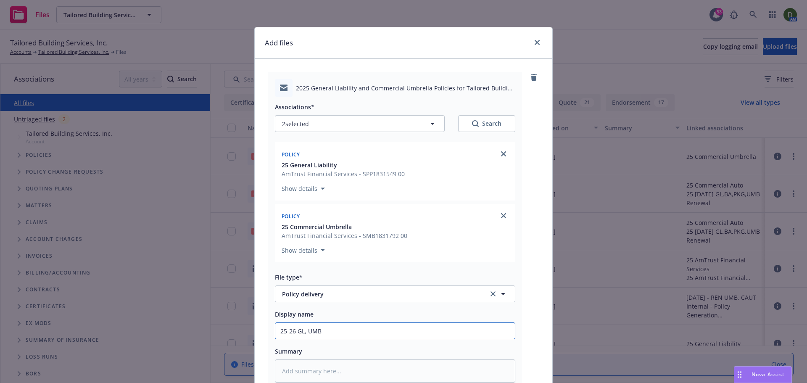
type input "25-26 GL, UMB - T"
type textarea "x"
type input "25-26 GL, UMB - To"
type textarea "x"
type input "25-26 GL, UMB - To"
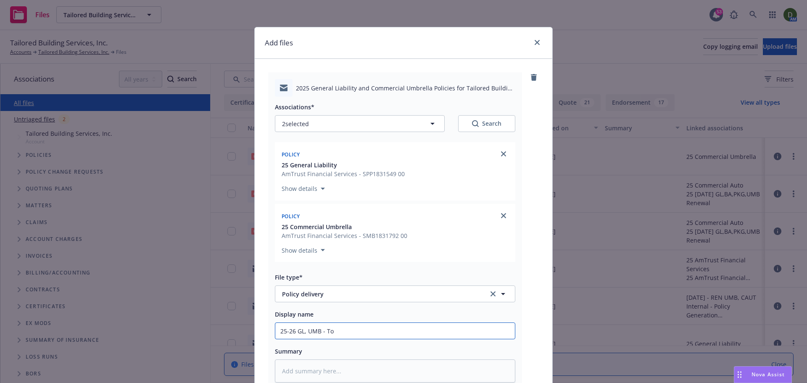
type textarea "x"
type input "25-26 GL, UMB - To i"
type textarea "x"
type input "25-26 GL, UMB - To in"
type textarea "x"
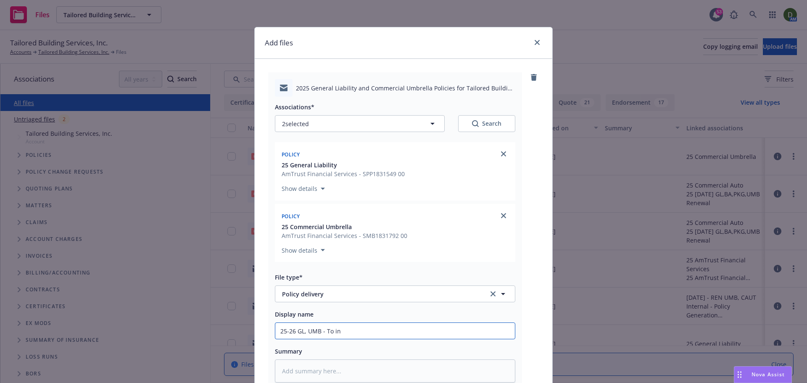
type input "25-26 GL, UMB - To ins"
type textarea "x"
type input "25-26 GL, UMB - To ins"
type textarea "x"
type input "25-26 GL, UMB - To ins -"
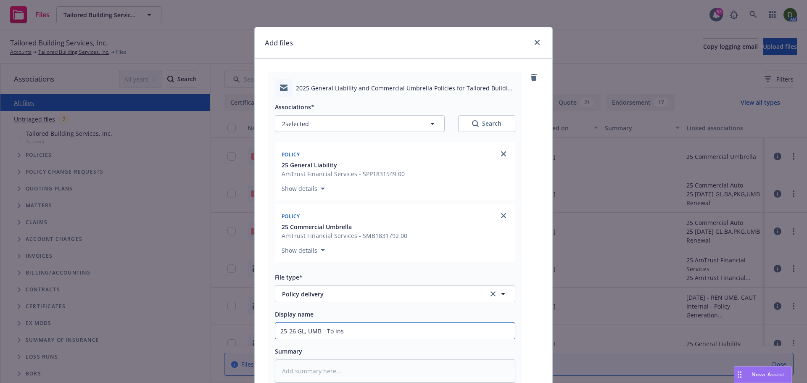
type textarea "x"
type input "25-26 GL, UMB - To ins -"
type textarea "x"
type input "25-26 GL, UMB - To ins - P"
type textarea "x"
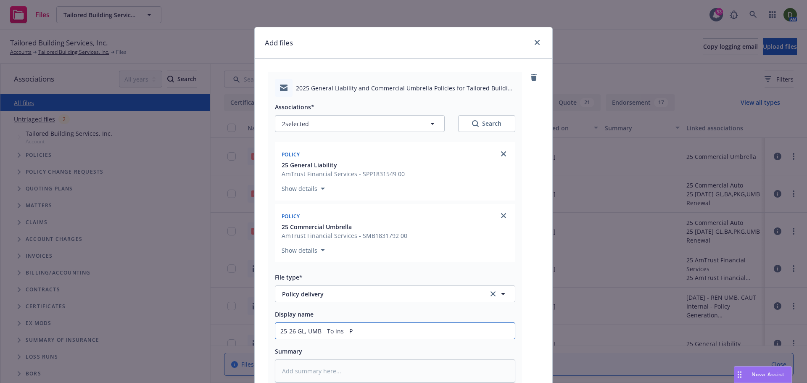
type input "25-26 GL, UMB - To ins - Po"
type textarea "x"
type input "25-26 GL, UMB - To ins - Pol"
type textarea "x"
type input "25-26 GL, UMB - To ins - Poli"
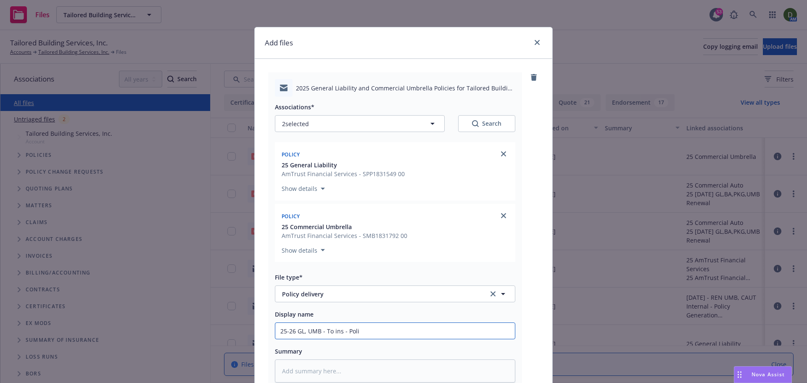
type textarea "x"
type input "25-26 GL, UMB - To ins - Polic"
type textarea "x"
type input "25-26 GL, UMB - To ins - Policy"
type textarea "x"
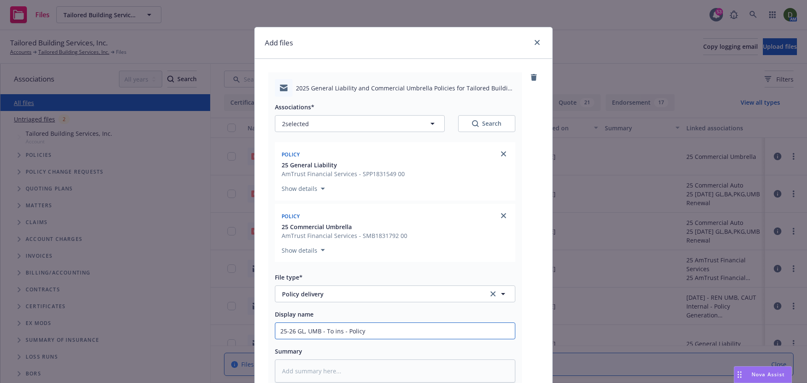
type input "25-26 GL, UMB - To ins - Policy"
type textarea "x"
type input "25-26 GL, UMB - To ins - Policy de"
type textarea "x"
type input "25-26 GL, UMB - To ins - Policy del"
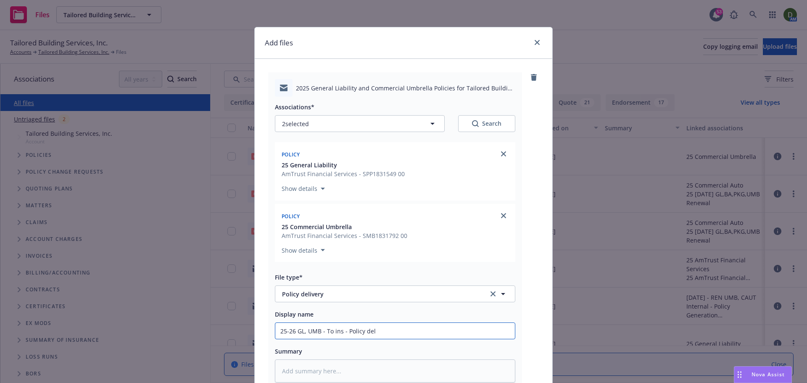
type textarea "x"
type input "25-26 GL, UMB - To ins - Policy deli"
type textarea "x"
type input "25-26 GL, UMB - To ins - Policy deliv"
type textarea "x"
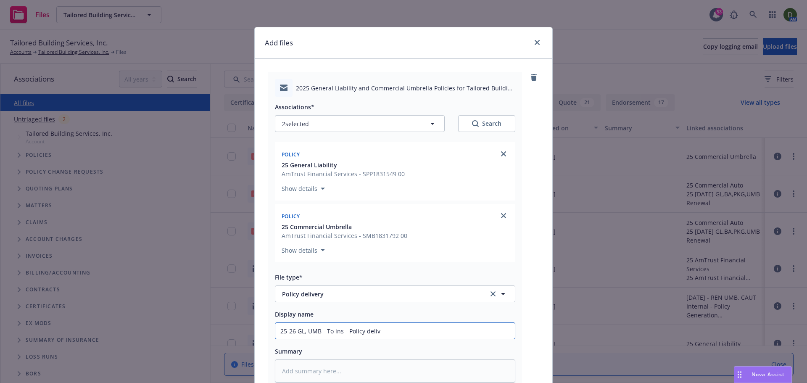
type input "25-26 GL, UMB - To ins - Policy delive"
type textarea "x"
type input "25-26 GL, UMB - To ins - Policy deliver"
type textarea "x"
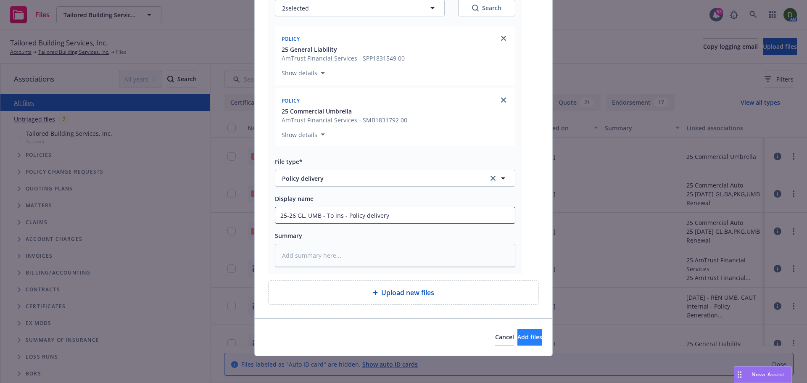
type input "25-26 GL, UMB - To ins - Policy delivery"
click at [517, 333] on span "Add files" at bounding box center [529, 337] width 25 height 8
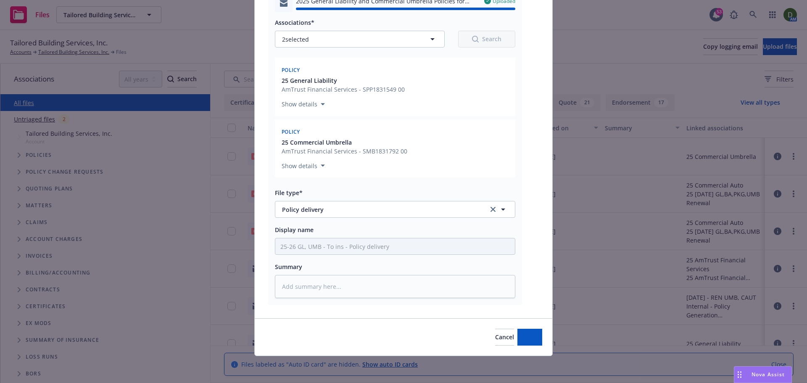
type textarea "x"
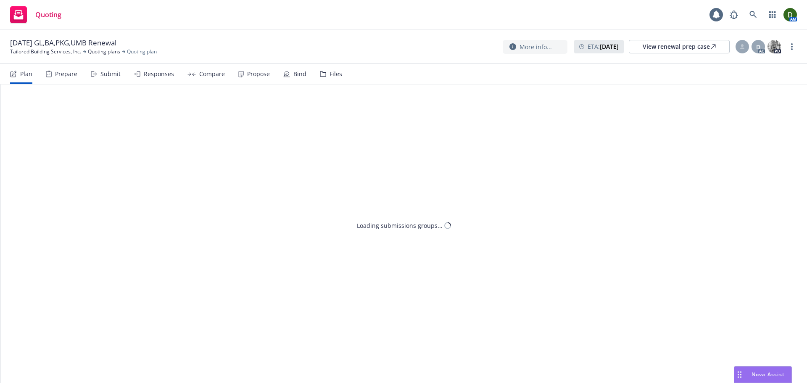
click at [259, 79] on div "Propose" at bounding box center [254, 74] width 32 height 20
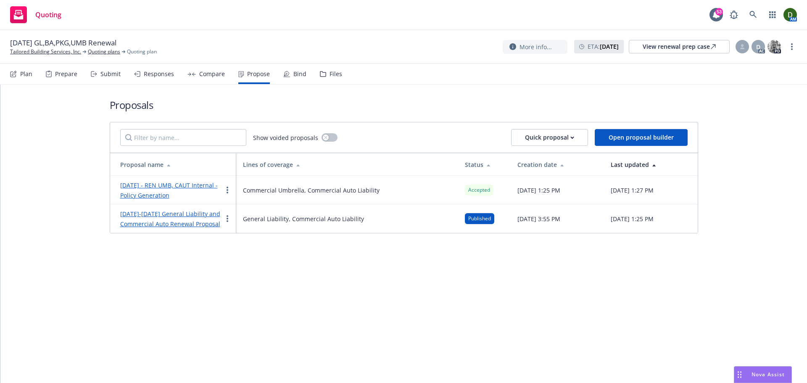
click at [299, 75] on div "Bind" at bounding box center [299, 74] width 13 height 7
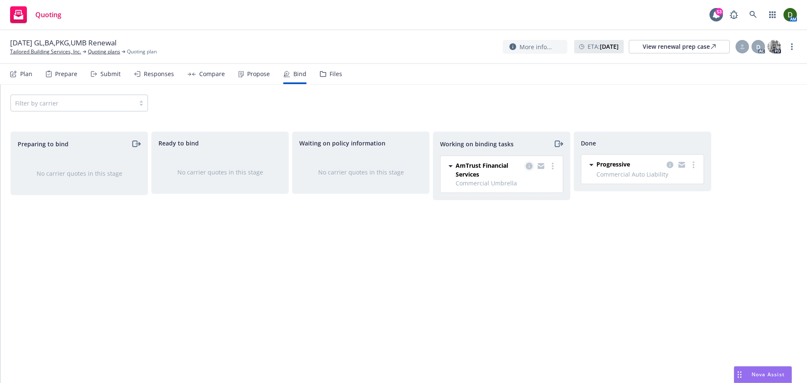
click at [533, 164] on link "copy logging email" at bounding box center [529, 166] width 10 height 10
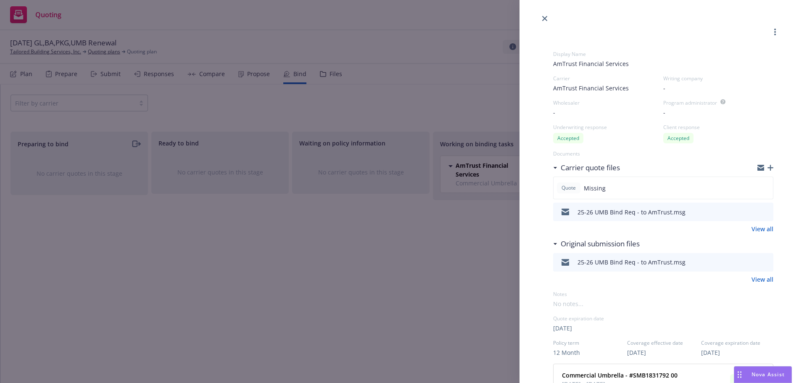
click at [479, 179] on div "Display Name AmTrust Financial Services Carrier AmTrust Financial Services Writ…" at bounding box center [403, 191] width 807 height 383
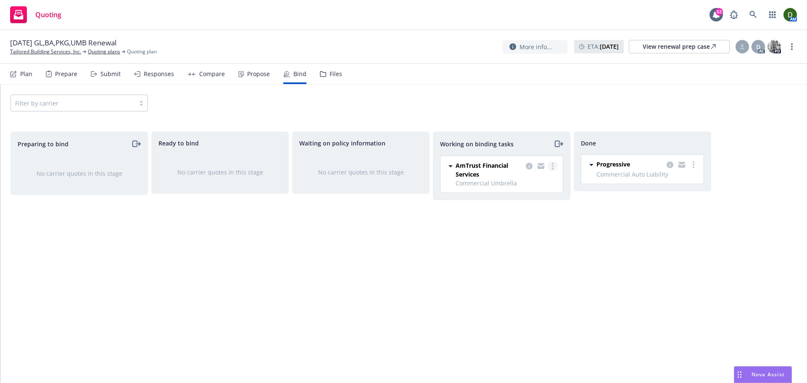
click at [550, 168] on link "more" at bounding box center [552, 166] width 10 height 10
click at [536, 195] on link "Move to done" at bounding box center [519, 200] width 76 height 17
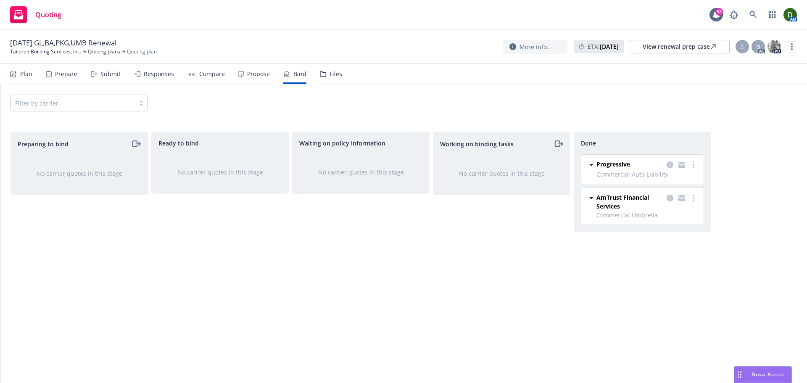
click at [254, 87] on div "Filter by carrier" at bounding box center [403, 102] width 806 height 37
click at [263, 78] on div "Propose" at bounding box center [254, 74] width 32 height 20
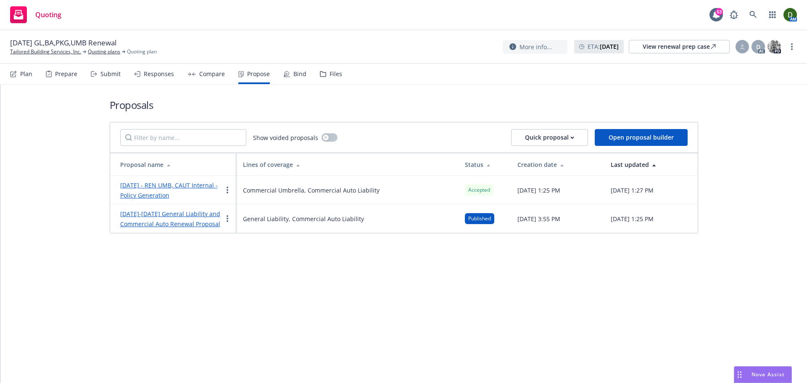
click at [205, 73] on div "Compare" at bounding box center [212, 74] width 26 height 7
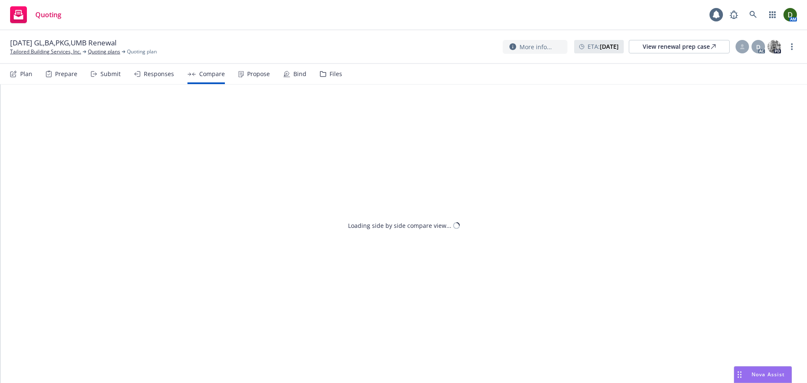
click at [158, 77] on div "Responses" at bounding box center [159, 74] width 30 height 7
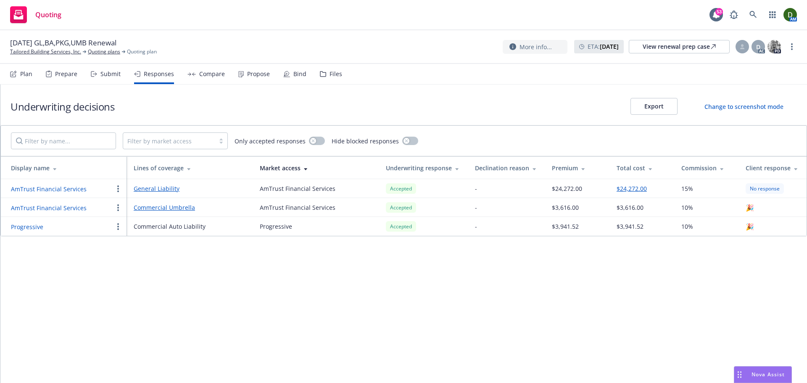
click at [100, 78] on div "Submit" at bounding box center [106, 74] width 30 height 20
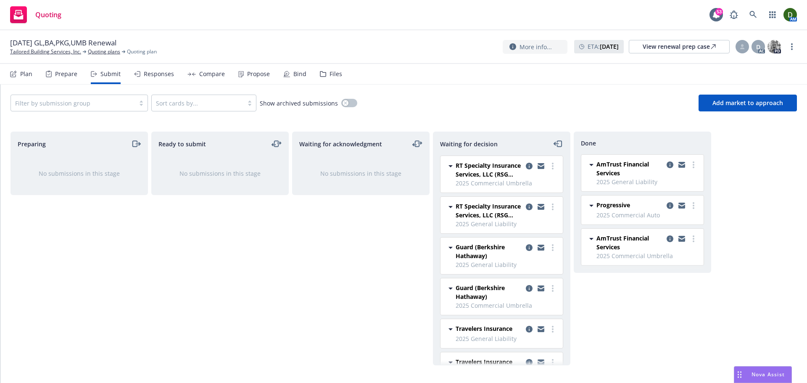
click at [250, 78] on div "Propose" at bounding box center [254, 74] width 32 height 20
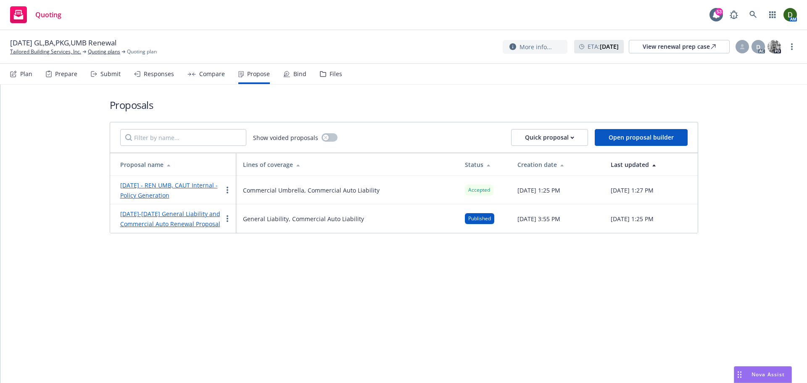
click at [290, 72] on div "Bind" at bounding box center [294, 74] width 23 height 20
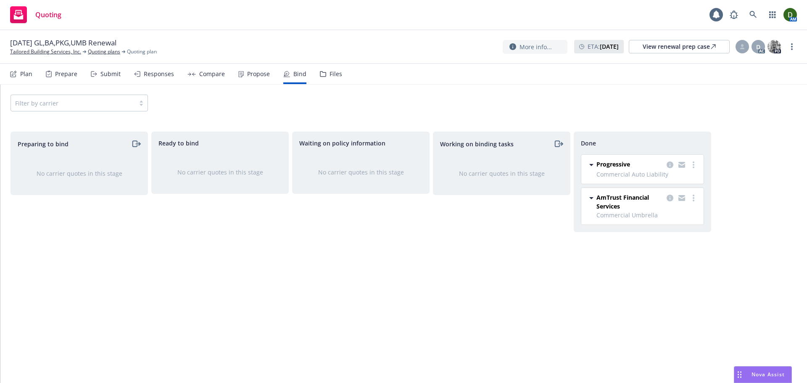
click at [343, 70] on nav "Plan Prepare Submit Responses Compare Propose Bind Files" at bounding box center [403, 74] width 786 height 20
click at [329, 79] on div "Files" at bounding box center [331, 74] width 22 height 20
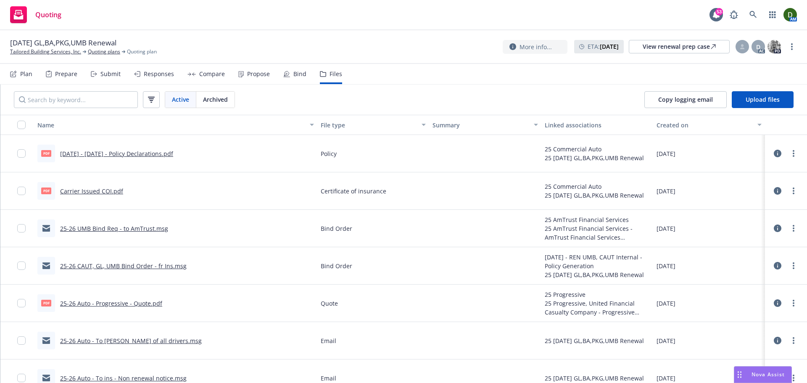
click at [787, 51] on div "More info... ETA : August 1, 2025 View renewal prep case D AC PD" at bounding box center [649, 46] width 294 height 15
click at [790, 50] on link "more" at bounding box center [791, 47] width 10 height 10
click at [726, 126] on link "Archive quoting plan" at bounding box center [749, 131] width 94 height 17
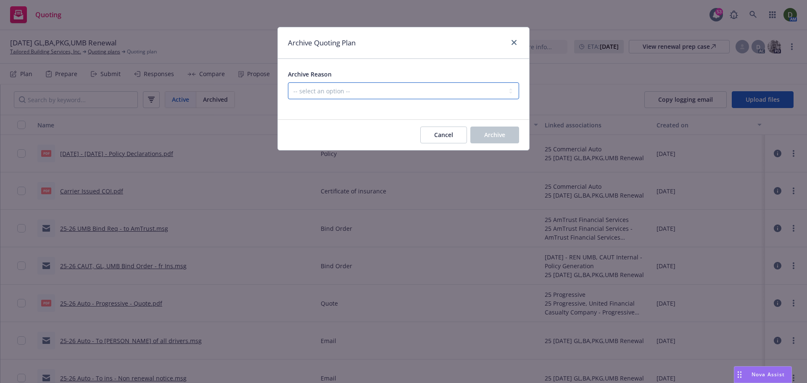
click at [377, 89] on select "-- select an option -- All policies in this renewal plan are auto-renewed Creat…" at bounding box center [403, 90] width 231 height 17
select select "ARCHIVED_RENEWAL_COMPLETED"
click at [288, 82] on select "-- select an option -- All policies in this renewal plan are auto-renewed Creat…" at bounding box center [403, 90] width 231 height 17
click at [511, 134] on button "Archive" at bounding box center [494, 134] width 49 height 17
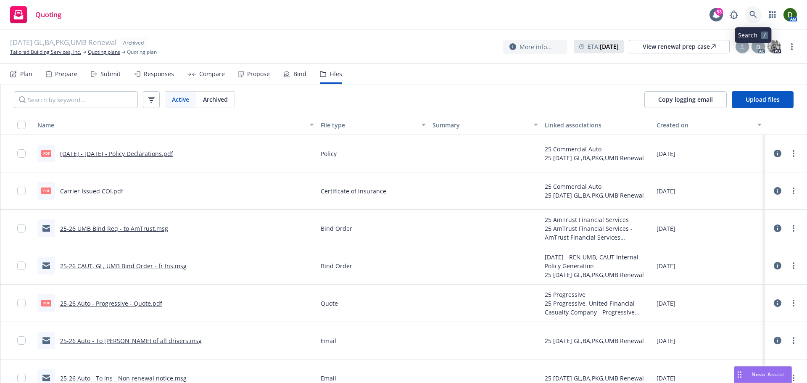
click at [758, 8] on link at bounding box center [752, 14] width 17 height 17
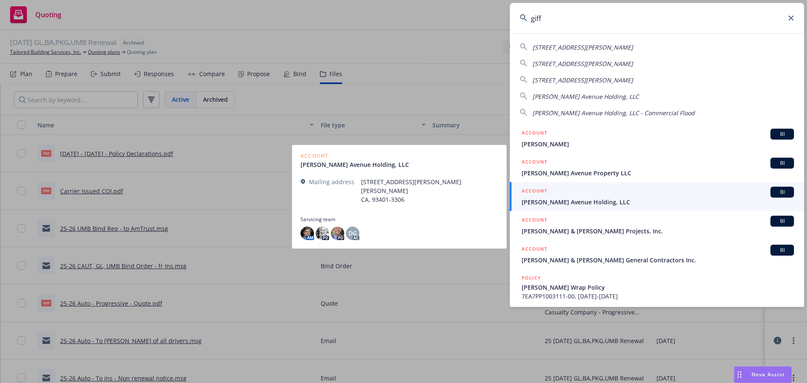
type input "giff"
click at [624, 191] on div "ACCOUNT BI" at bounding box center [657, 192] width 272 height 11
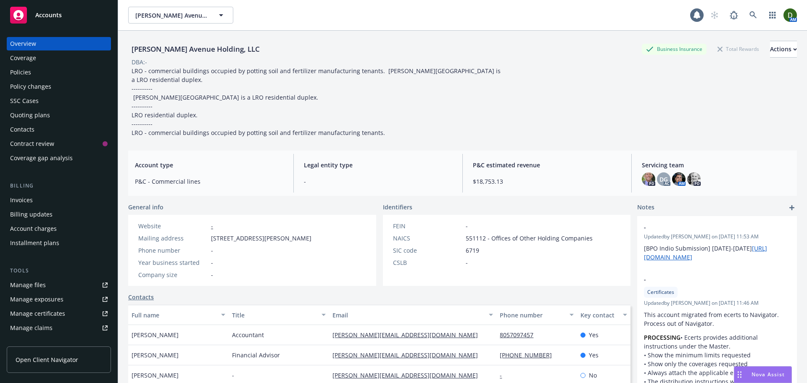
click at [35, 70] on div "Policies" at bounding box center [58, 72] width 97 height 13
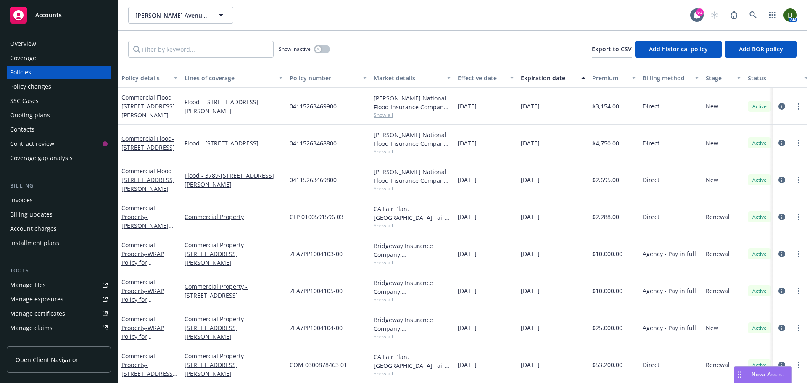
click at [65, 287] on link "Manage files" at bounding box center [59, 284] width 104 height 13
click at [85, 41] on div "Overview" at bounding box center [58, 43] width 97 height 13
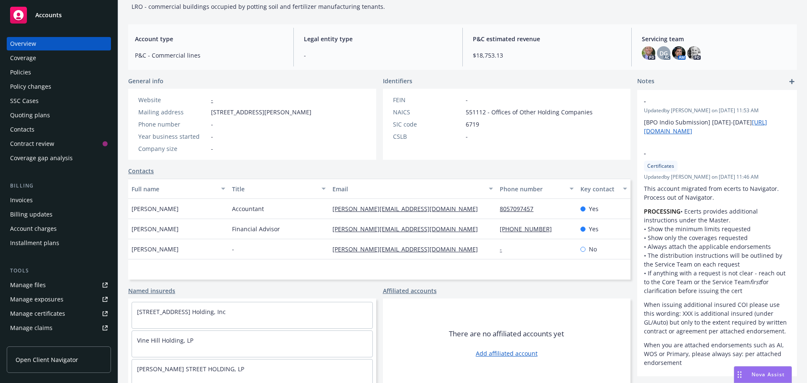
scroll to position [131, 0]
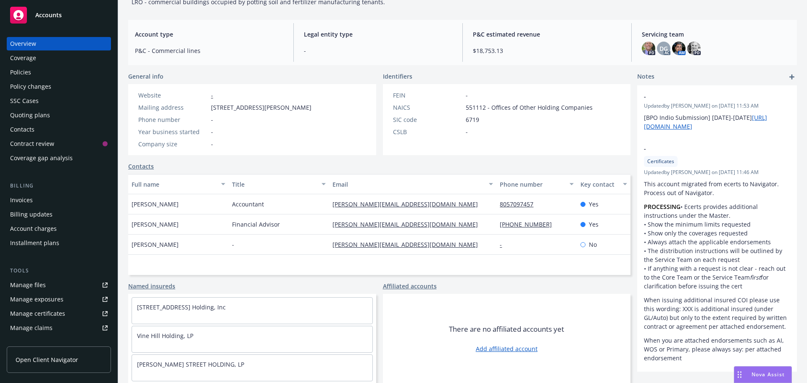
click at [37, 68] on div "Policies" at bounding box center [58, 72] width 97 height 13
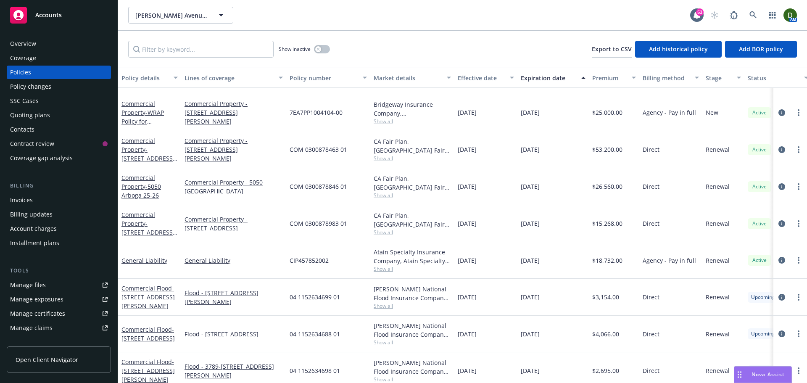
scroll to position [211, 0]
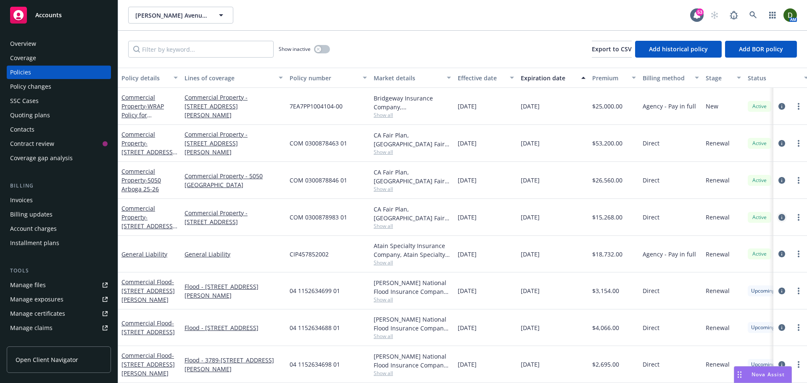
click at [778, 214] on icon "circleInformation" at bounding box center [781, 217] width 7 height 7
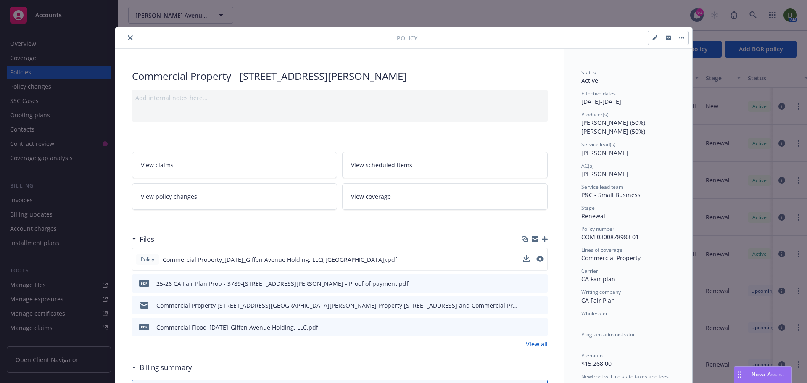
click at [536, 262] on button at bounding box center [540, 259] width 8 height 9
click at [536, 258] on icon "preview file" at bounding box center [539, 259] width 8 height 6
click at [126, 41] on button "close" at bounding box center [130, 38] width 10 height 10
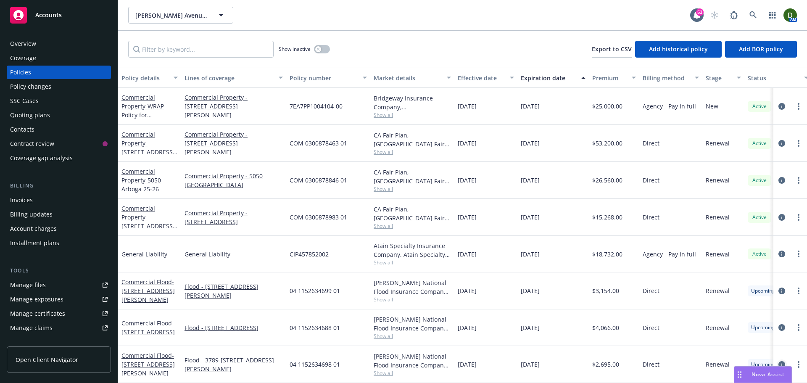
click at [778, 361] on icon "circleInformation" at bounding box center [781, 364] width 7 height 7
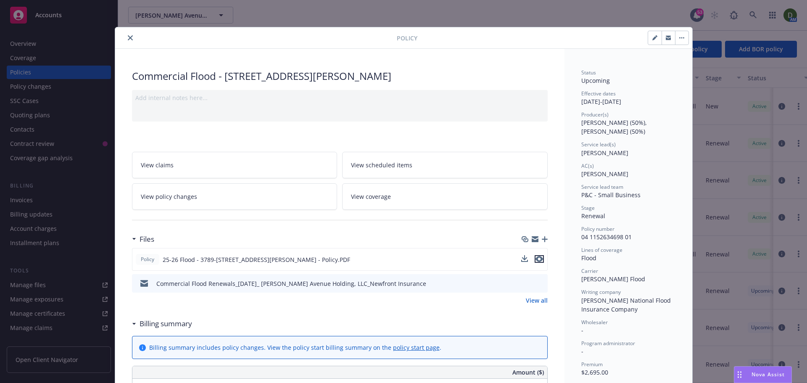
click at [536, 261] on icon "preview file" at bounding box center [539, 259] width 8 height 6
click at [126, 43] on div "Policy" at bounding box center [403, 37] width 577 height 21
click at [128, 35] on icon "close" at bounding box center [130, 37] width 5 height 5
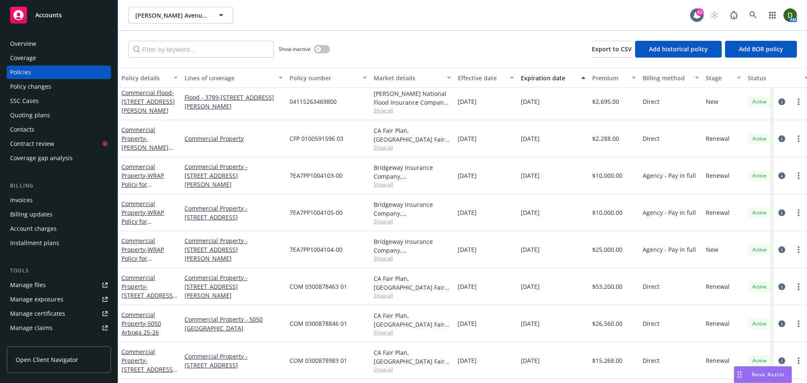
scroll to position [43, 0]
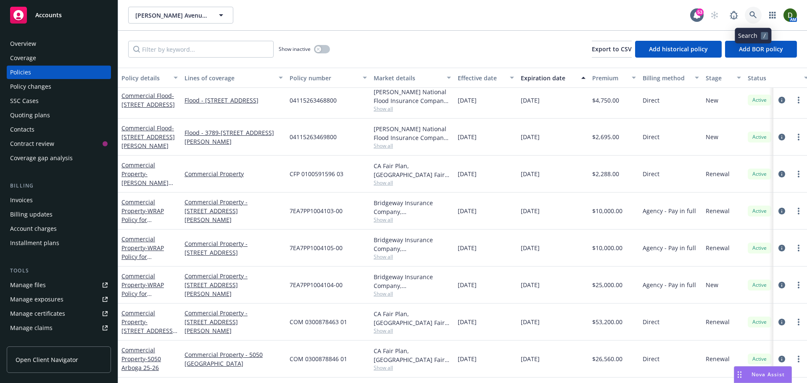
click at [749, 19] on link at bounding box center [752, 15] width 17 height 17
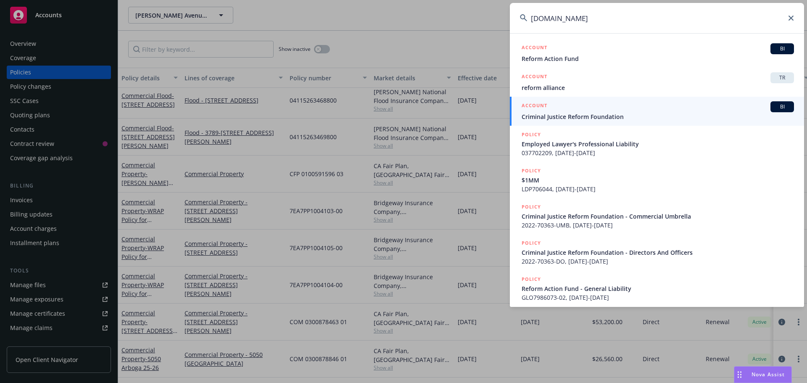
type input "reformalliance.com"
click at [605, 110] on div "ACCOUNT BI" at bounding box center [657, 106] width 272 height 11
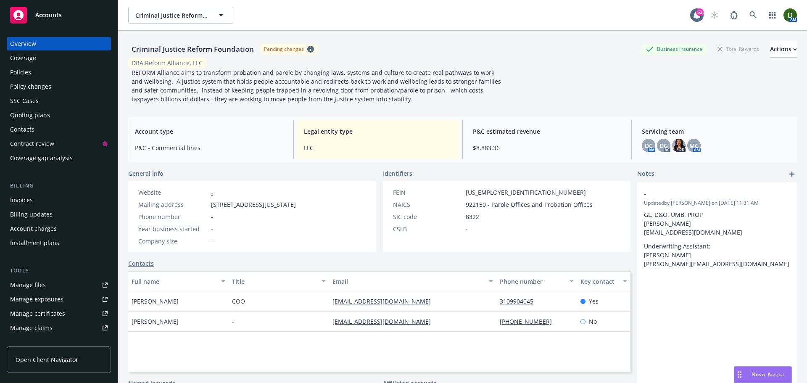
click at [64, 131] on div "Contacts" at bounding box center [58, 129] width 97 height 13
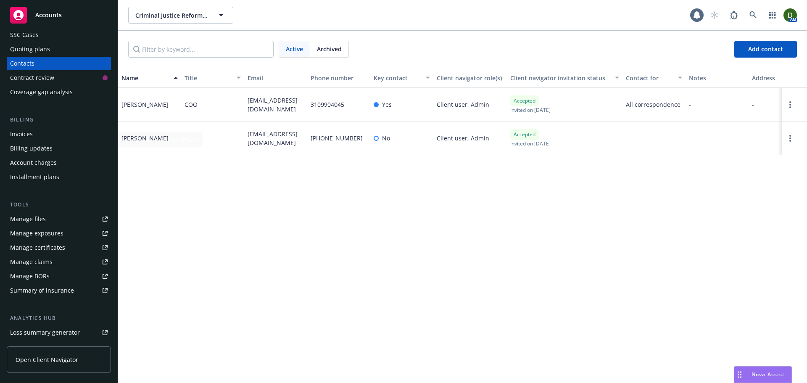
scroll to position [165, 0]
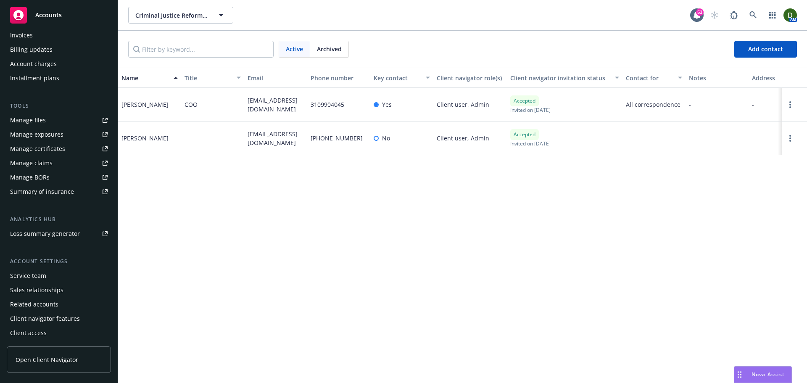
click at [60, 274] on div "Service team" at bounding box center [58, 275] width 97 height 13
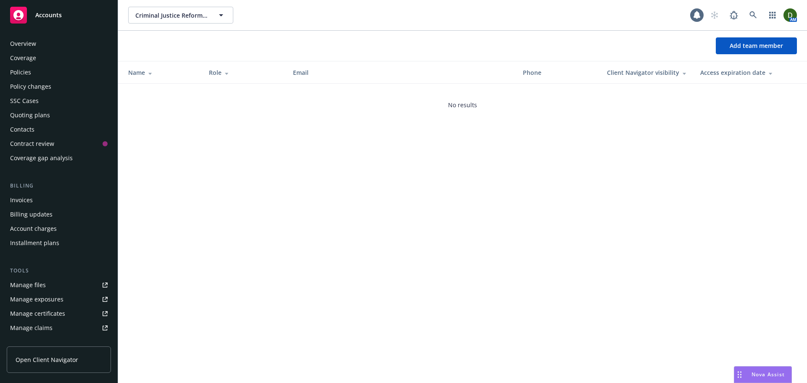
scroll to position [165, 0]
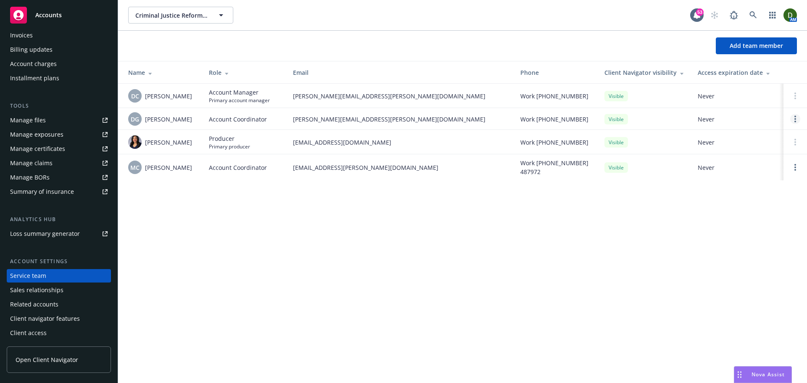
click at [794, 121] on icon "Open options" at bounding box center [795, 119] width 2 height 7
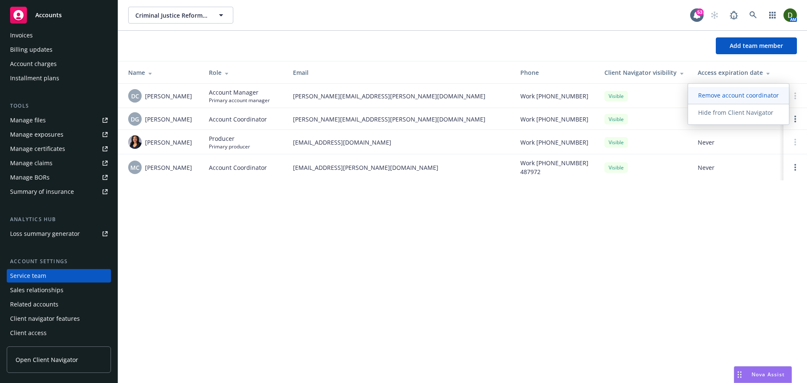
click at [766, 93] on span "Remove account coordinator" at bounding box center [738, 95] width 101 height 8
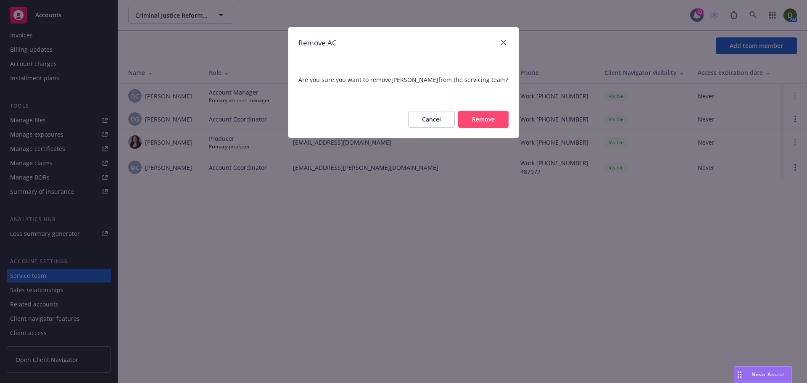
click at [499, 121] on button "Remove" at bounding box center [483, 119] width 50 height 17
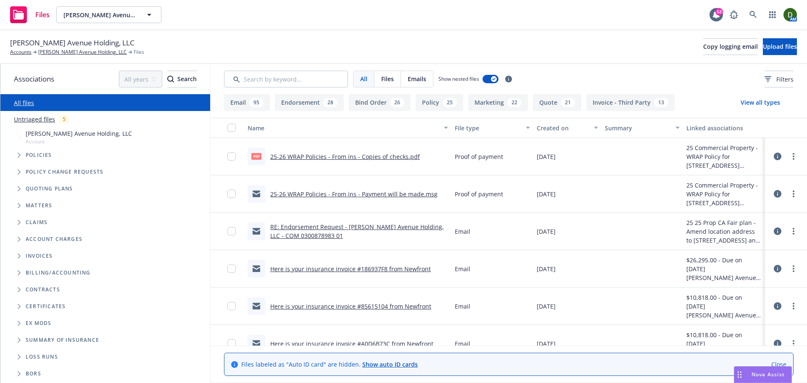
click at [300, 229] on link "RE: Endorsement Request - Giffen Avenue Holding, LLC - COM 0300878983 01" at bounding box center [357, 231] width 174 height 17
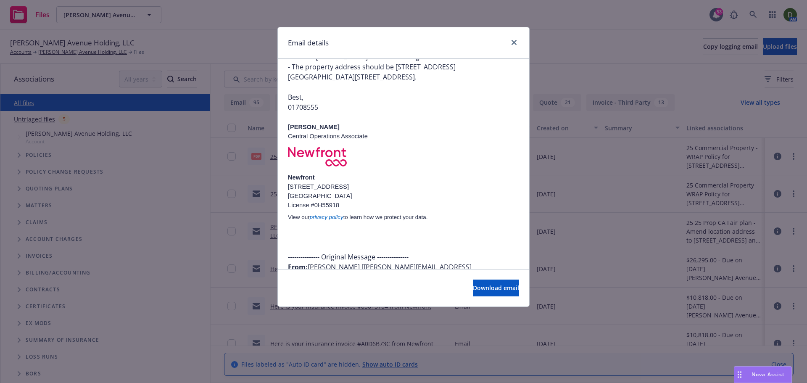
scroll to position [126, 0]
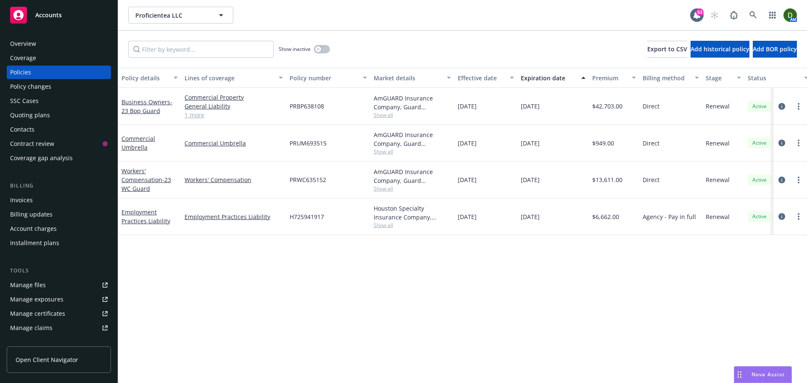
click at [787, 181] on div at bounding box center [789, 180] width 27 height 10
click at [785, 181] on link "circleInformation" at bounding box center [781, 180] width 10 height 10
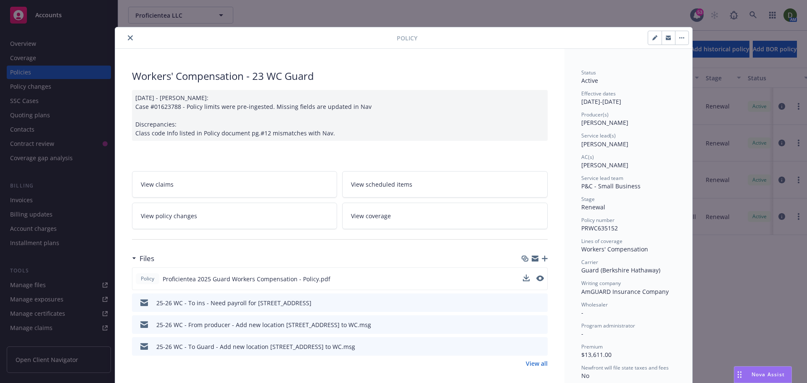
click at [536, 281] on button at bounding box center [540, 278] width 8 height 9
click at [539, 277] on icon "preview file" at bounding box center [539, 278] width 8 height 6
click at [129, 35] on button "close" at bounding box center [130, 38] width 10 height 10
